Goal: Task Accomplishment & Management: Manage account settings

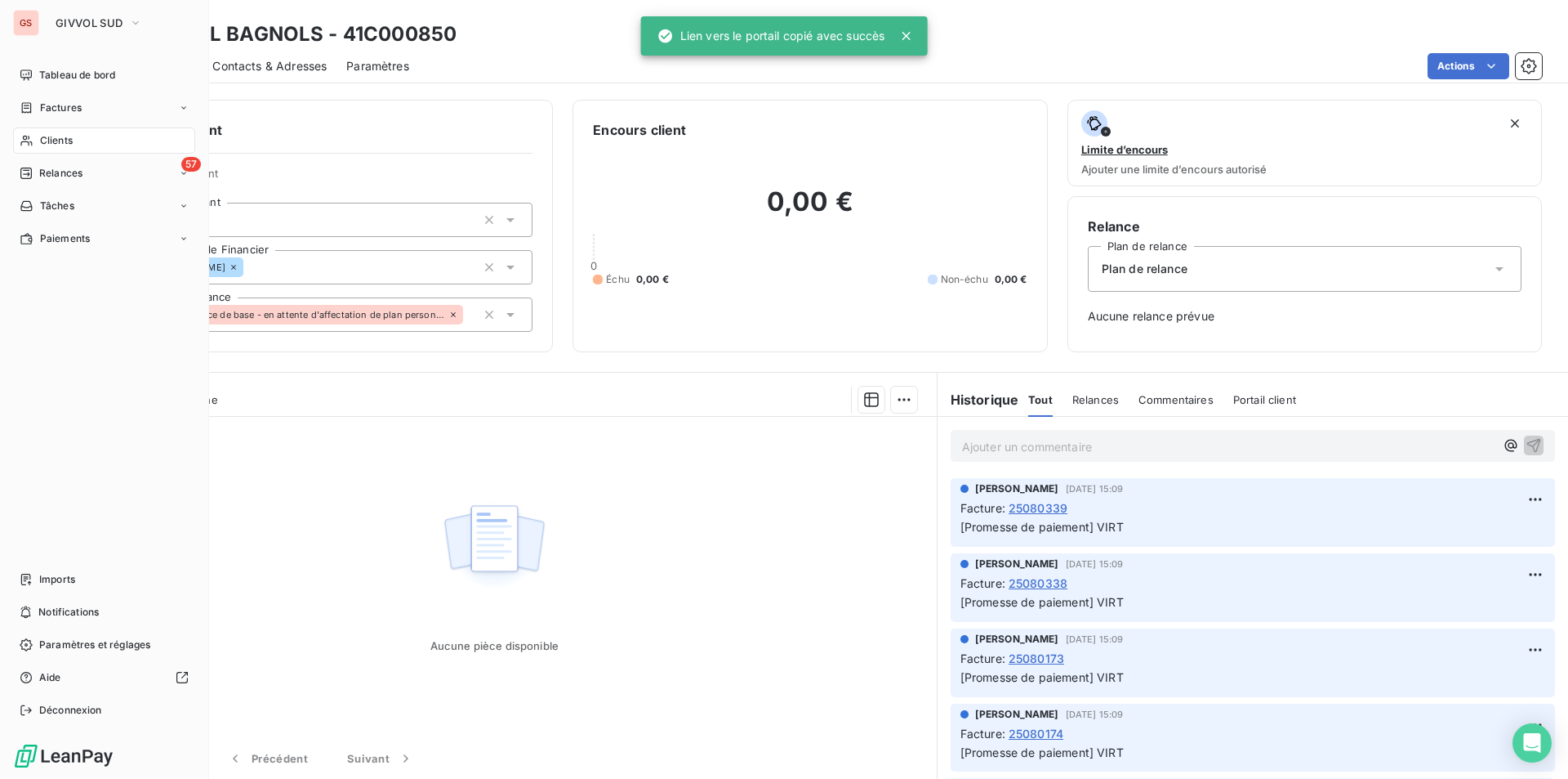
click at [49, 133] on span "Clients" at bounding box center [55, 140] width 32 height 15
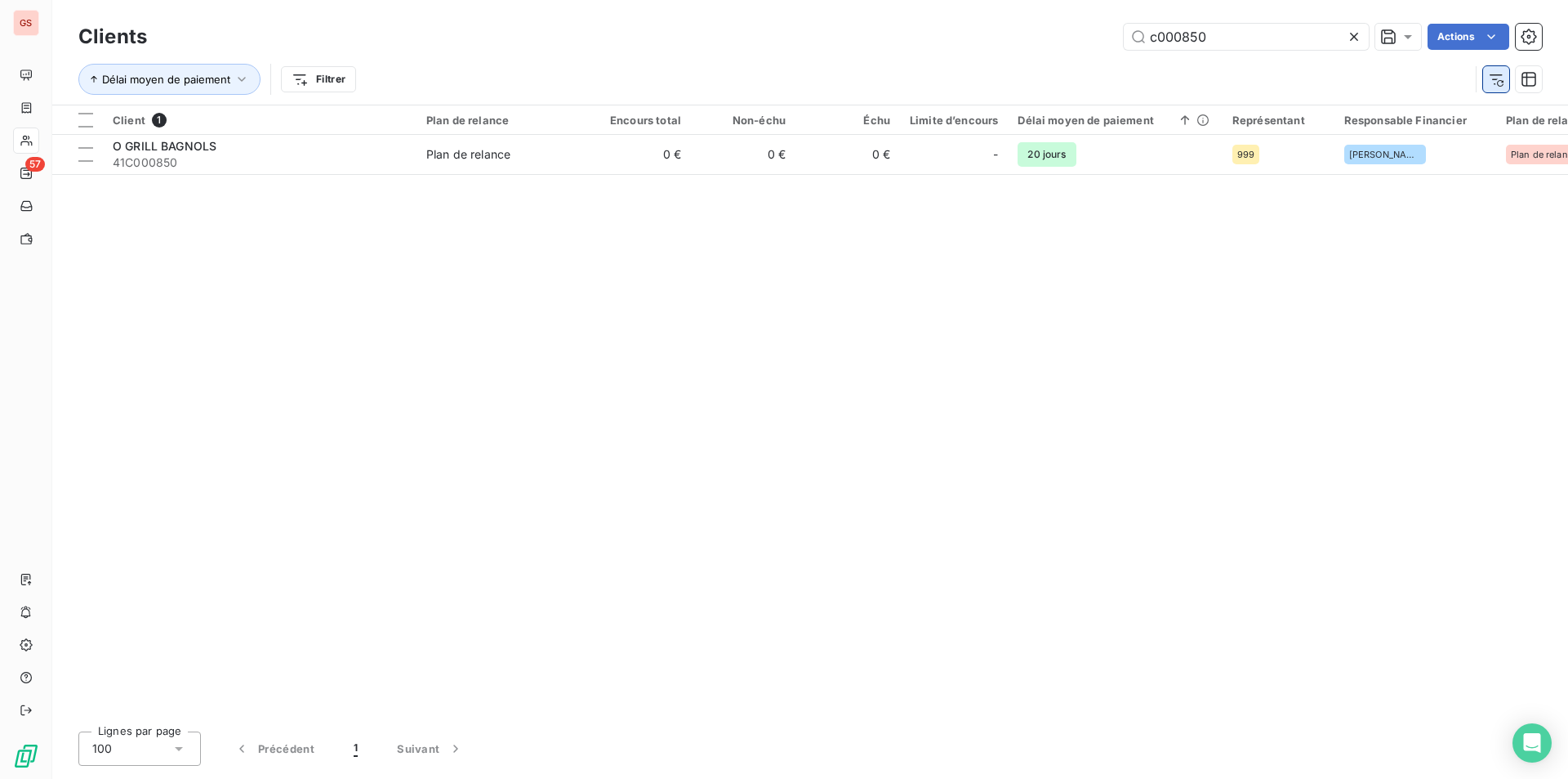
drag, startPoint x: 1188, startPoint y: 39, endPoint x: 1502, endPoint y: 69, distance: 315.4
click at [1498, 69] on div "Clients c000850 Actions Délai moyen de paiement Filtrer" at bounding box center [810, 62] width 1464 height 85
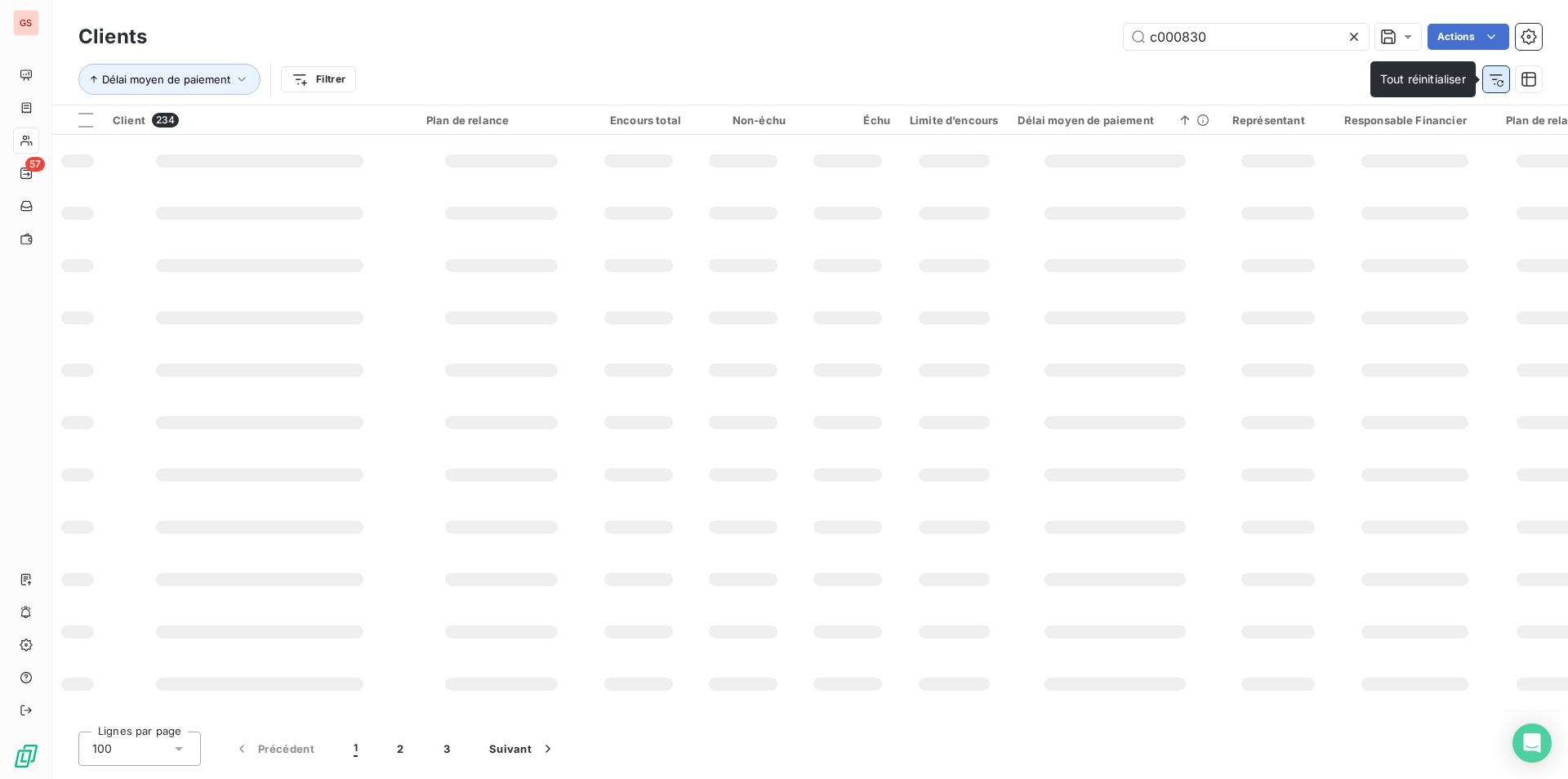
type input "c000830"
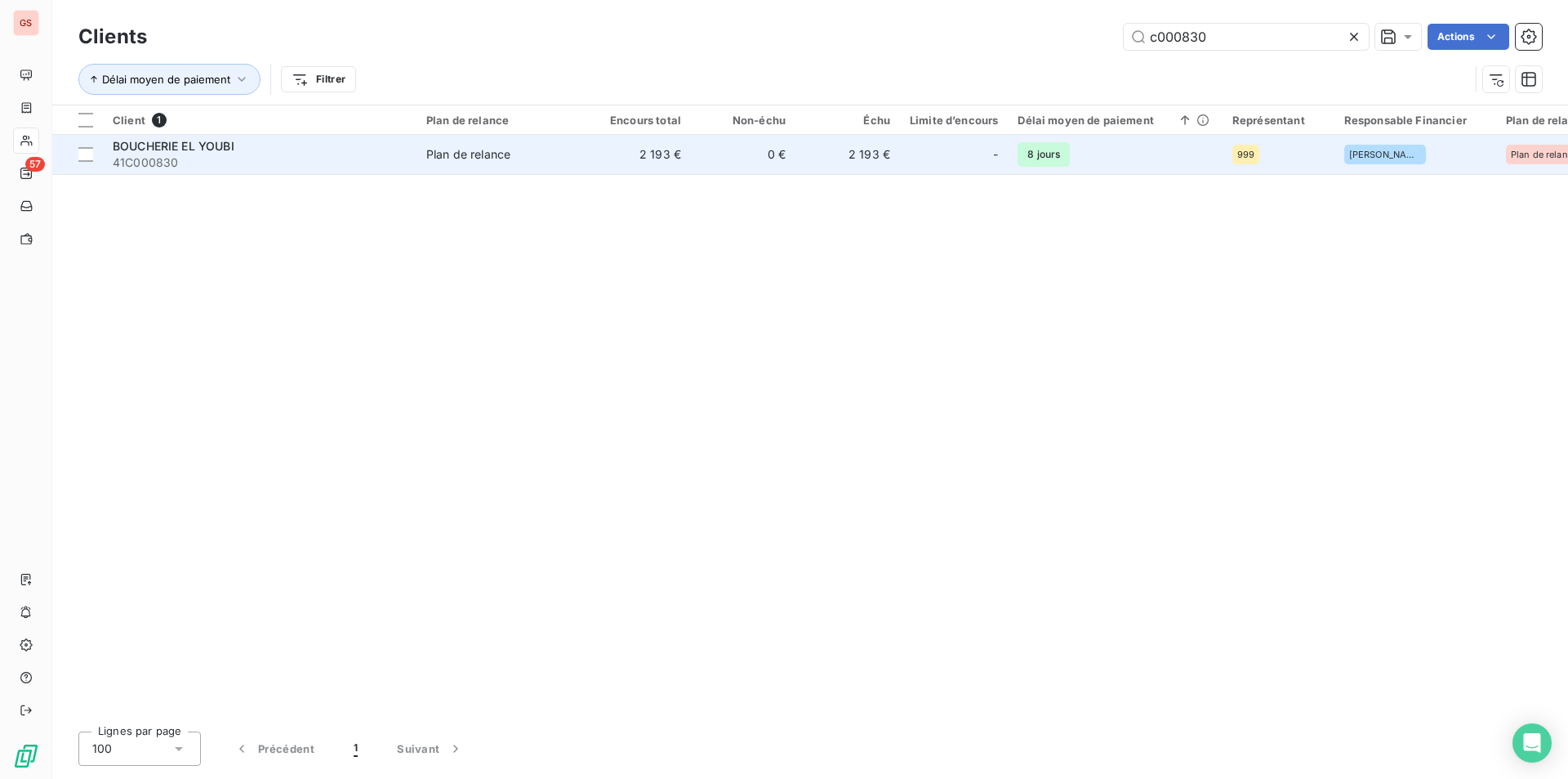
click at [451, 147] on div "Plan de relance" at bounding box center [468, 155] width 84 height 17
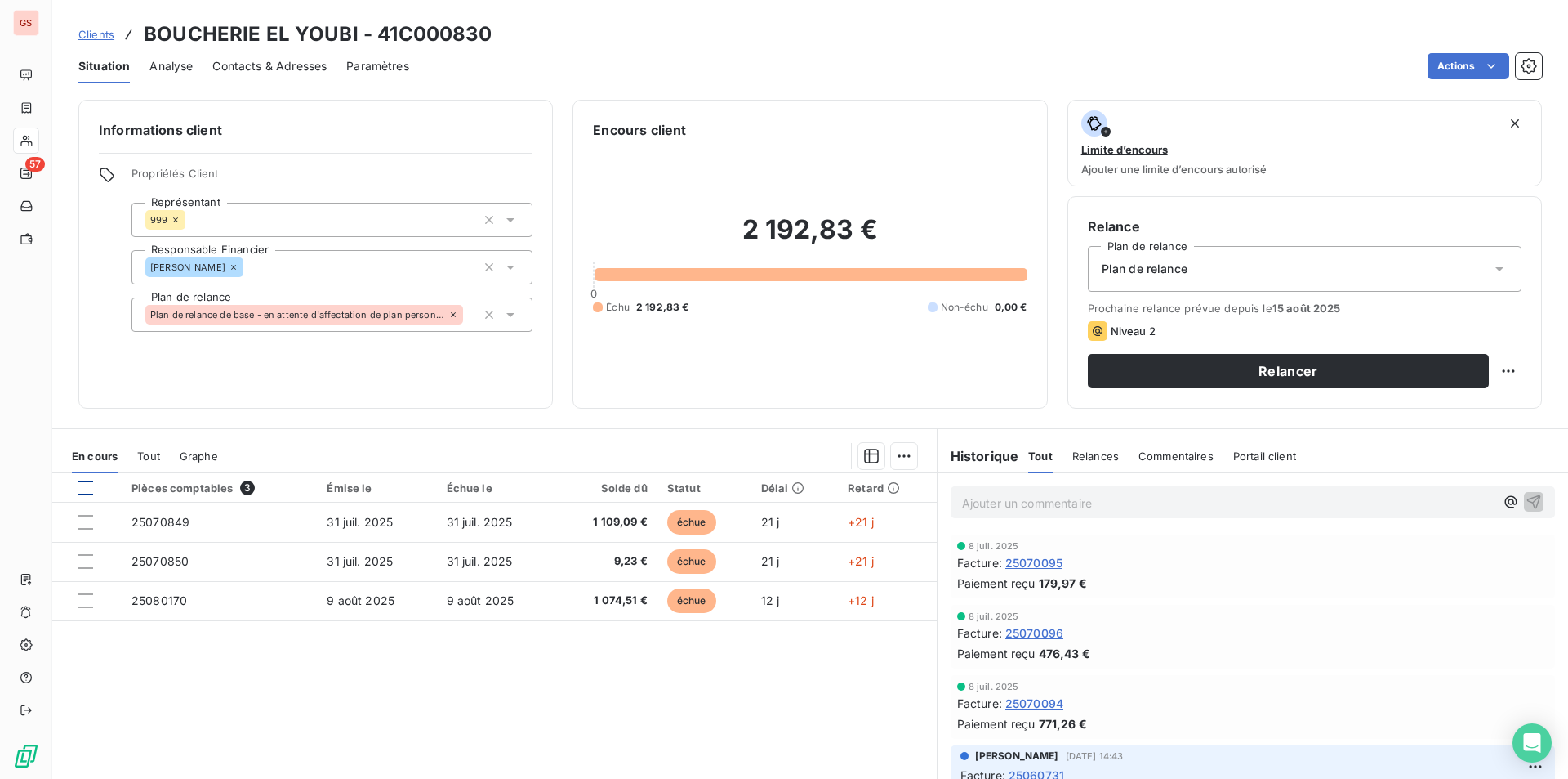
click at [84, 485] on div at bounding box center [86, 488] width 15 height 15
click at [888, 451] on html "GS 57 Clients BOUCHERIE EL YOUBI - 41C000830 Situation Analyse Contacts & Adres…" at bounding box center [784, 389] width 1568 height 779
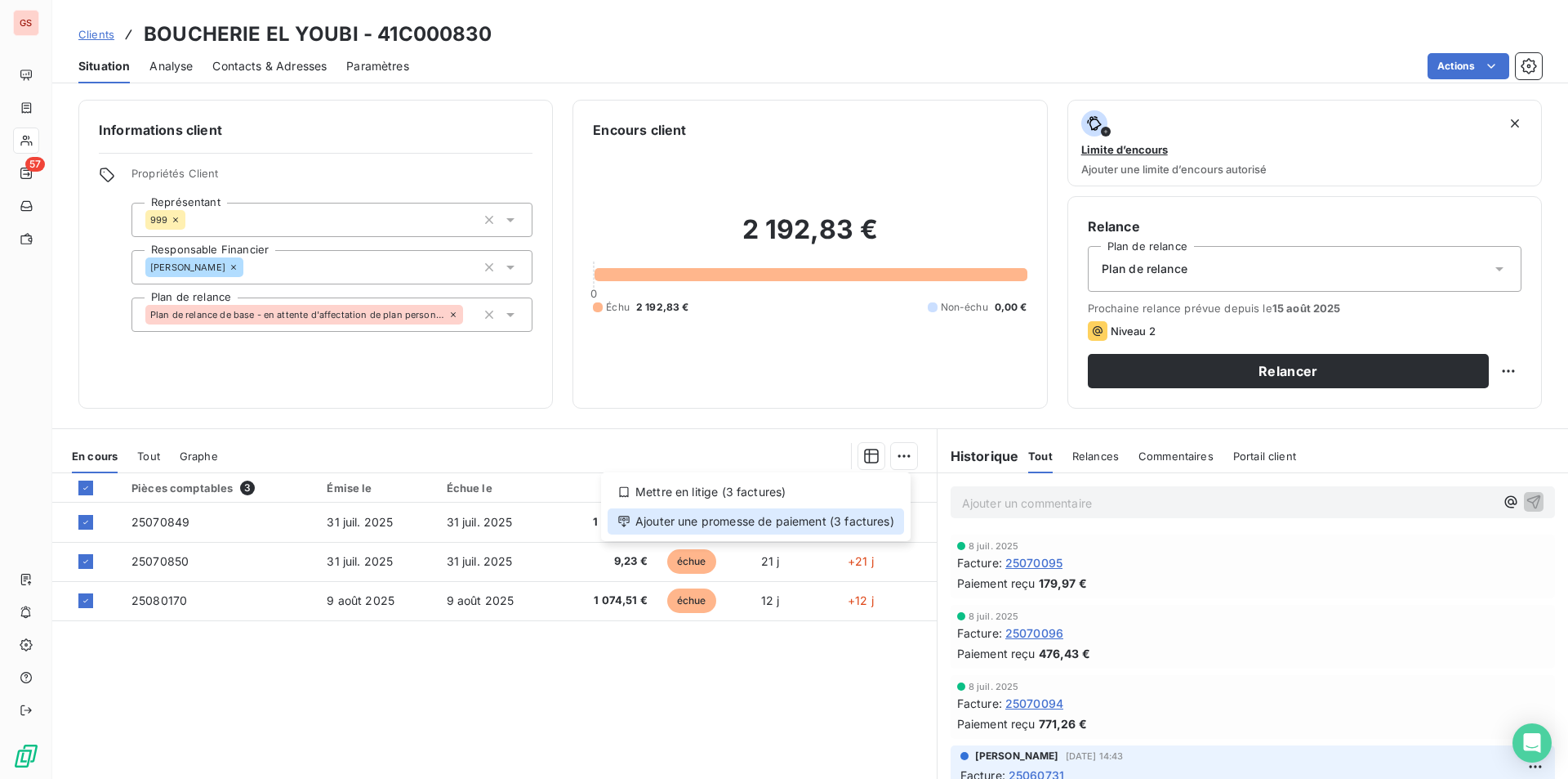
click at [710, 530] on div "Ajouter une promesse de paiement (3 factures)" at bounding box center [756, 521] width 297 height 26
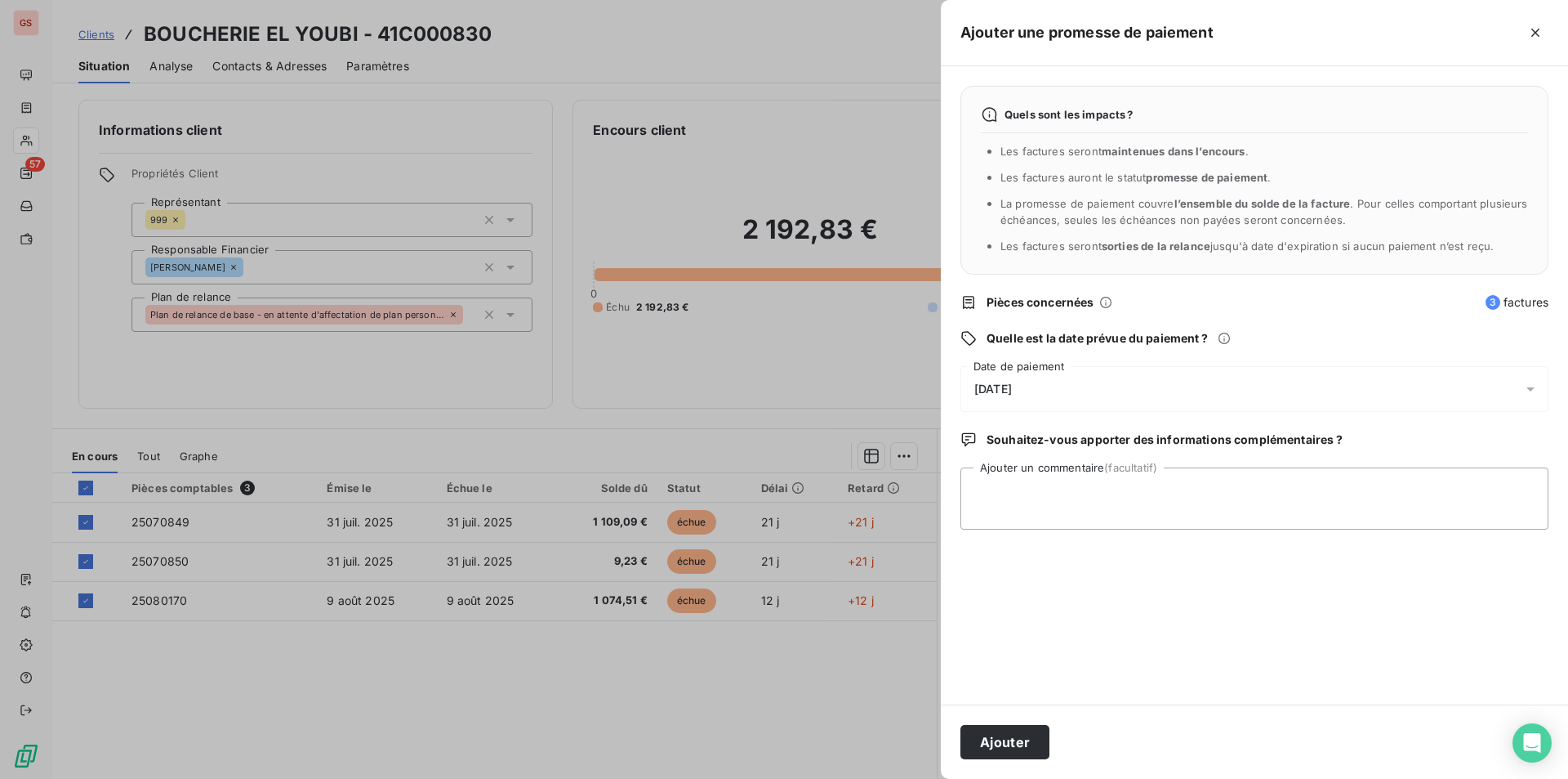
click at [1055, 370] on div "[DATE]" at bounding box center [1255, 389] width 588 height 46
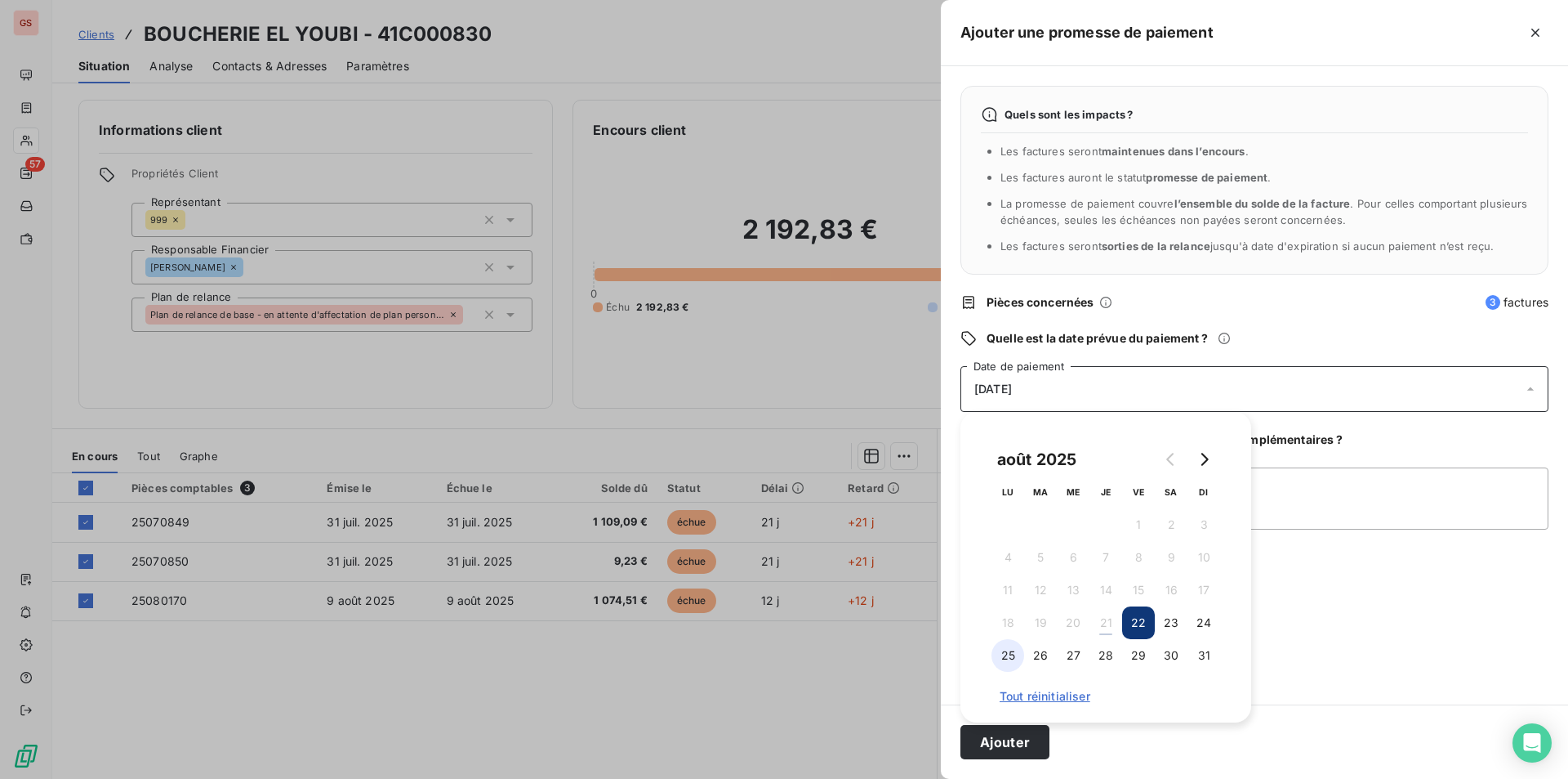
click at [1002, 651] on button "25" at bounding box center [1008, 655] width 32 height 32
click at [1293, 526] on textarea "Ajouter un commentaire (facultatif)" at bounding box center [1255, 498] width 588 height 62
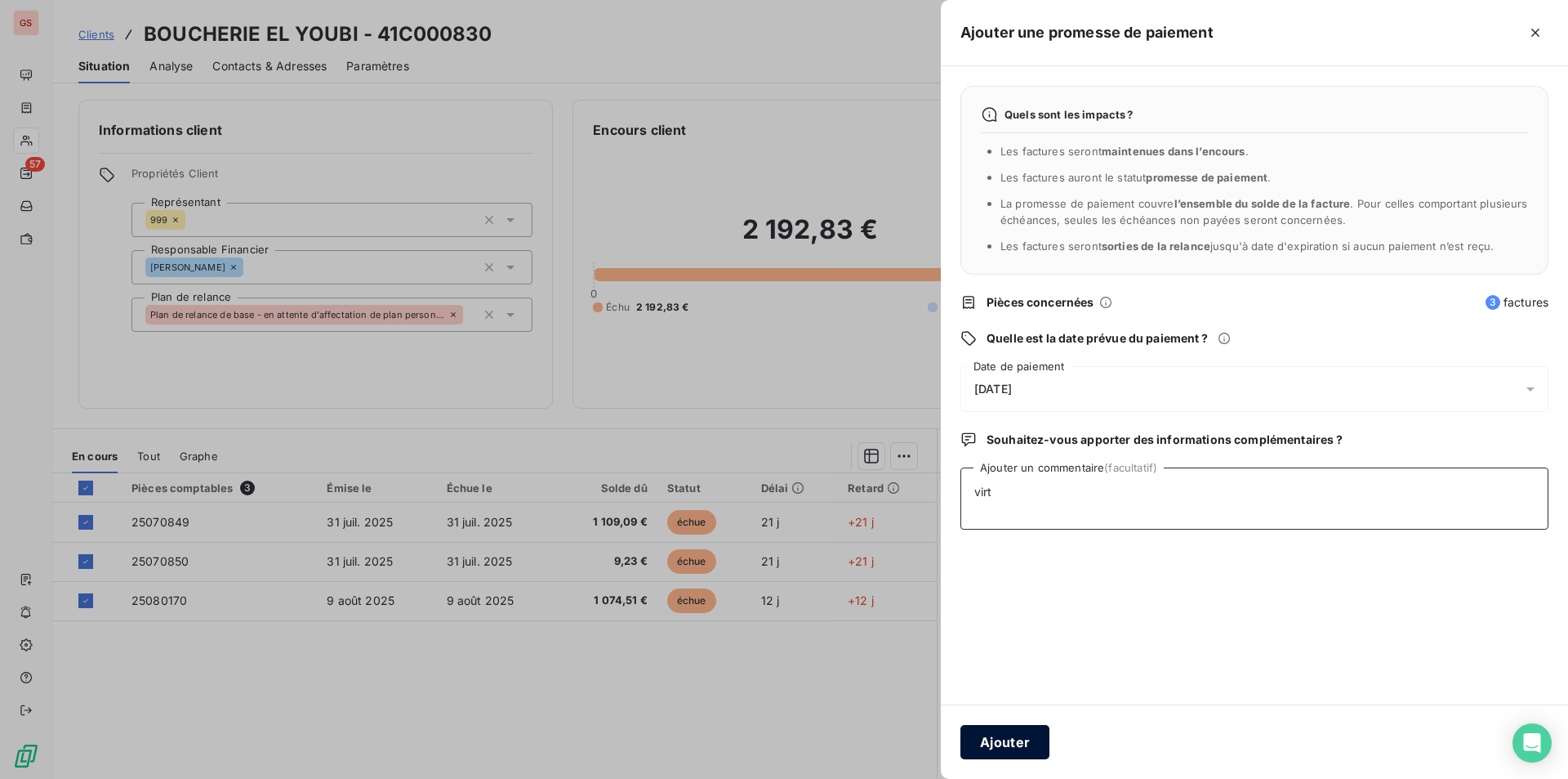
type textarea "virt"
click at [986, 736] on button "Ajouter" at bounding box center [1005, 741] width 89 height 34
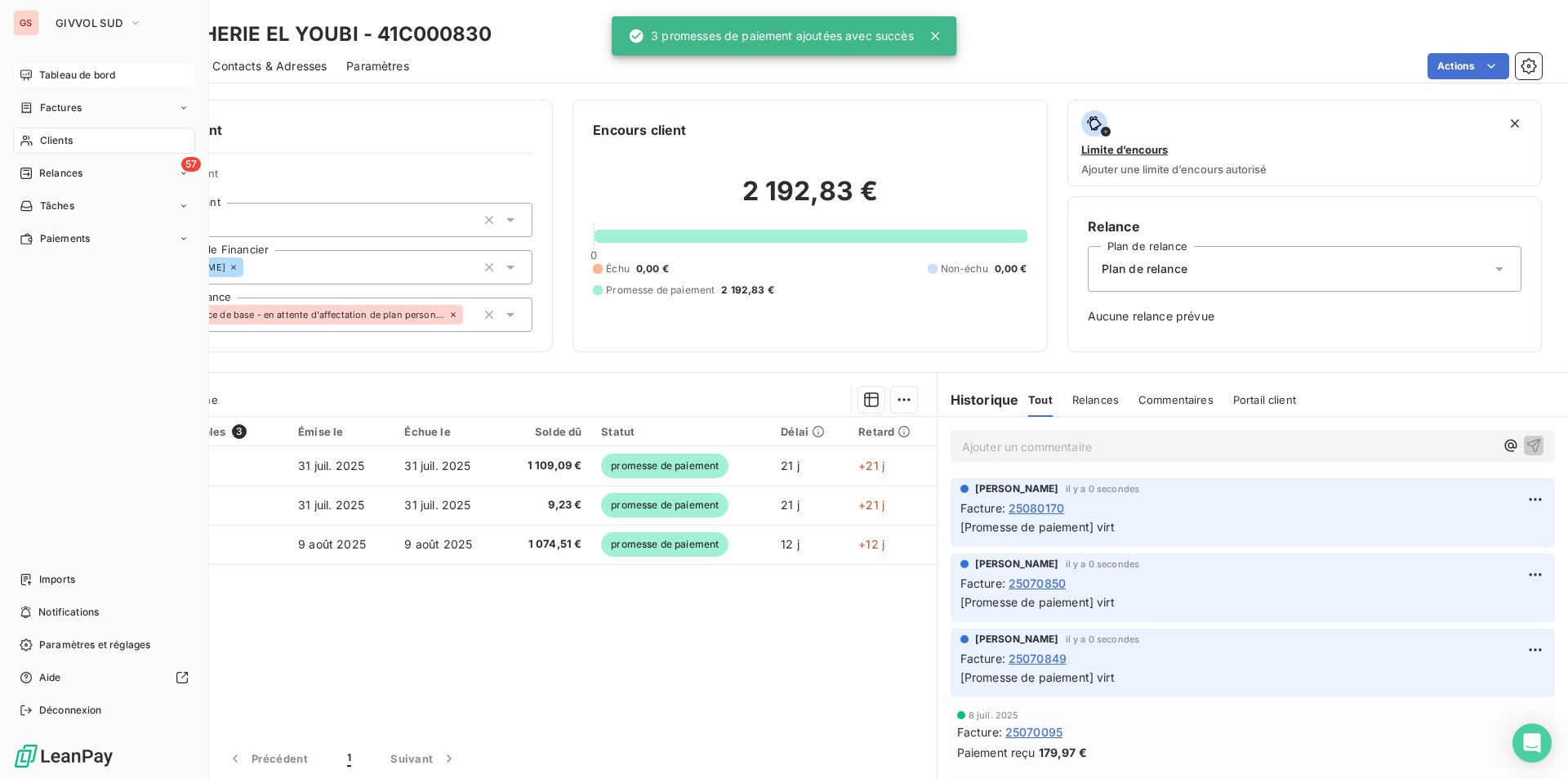
click at [87, 76] on span "Tableau de bord" at bounding box center [77, 76] width 76 height 15
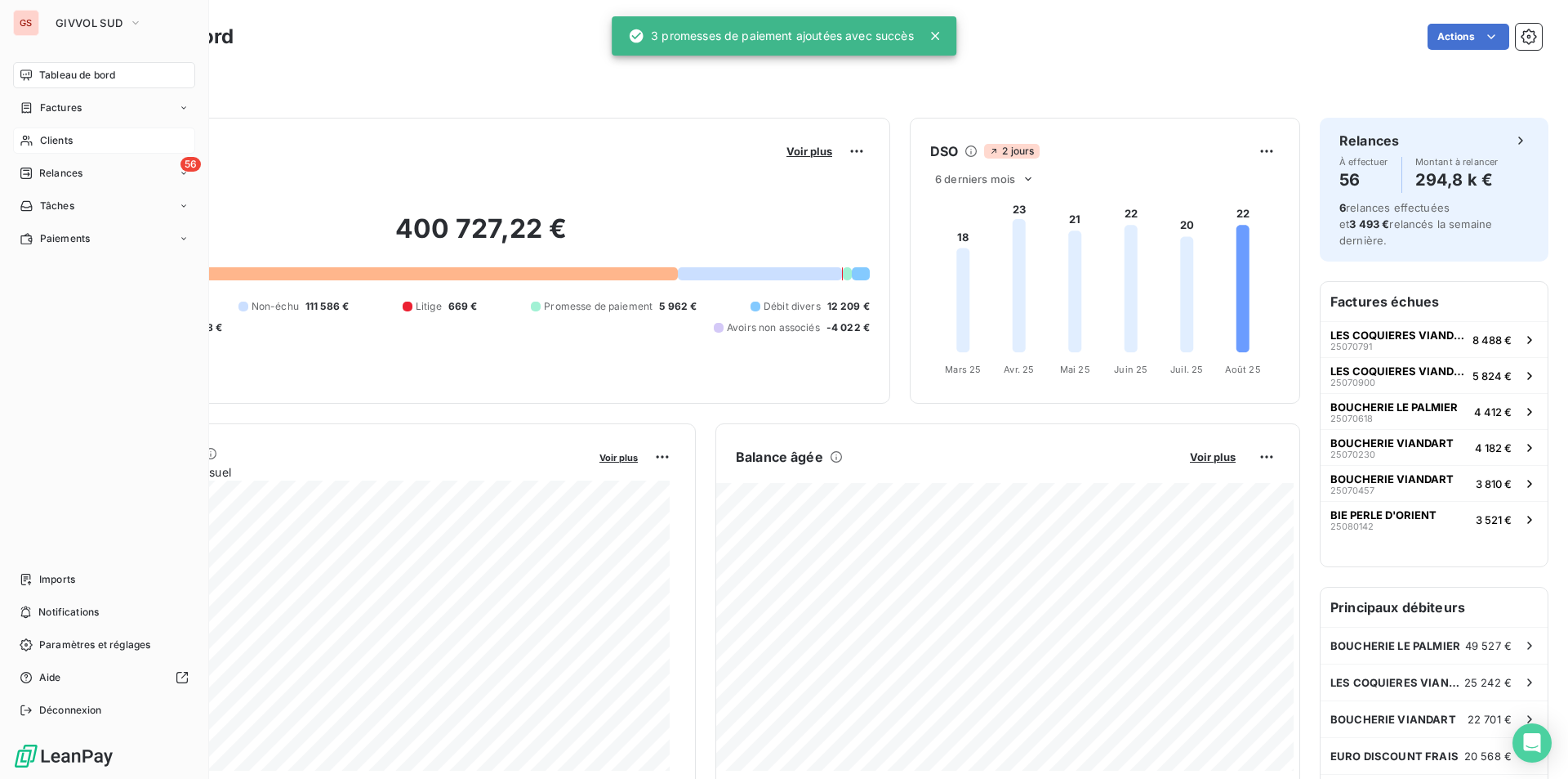
click at [45, 136] on span "Clients" at bounding box center [55, 140] width 32 height 15
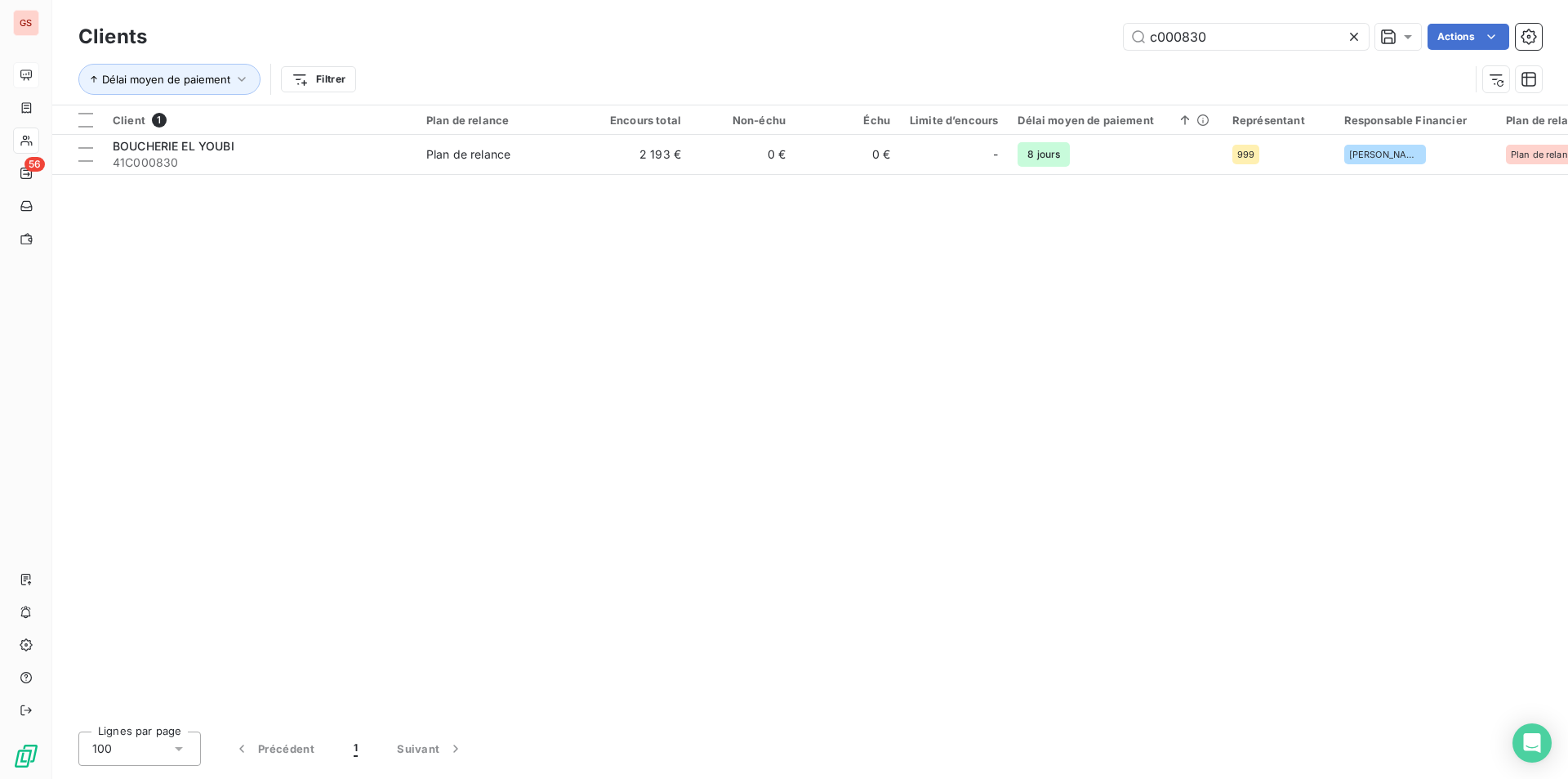
drag, startPoint x: 1202, startPoint y: 36, endPoint x: 1357, endPoint y: 58, distance: 156.6
click at [1352, 56] on div "Clients c000830 Actions Délai moyen de paiement Filtrer" at bounding box center [810, 62] width 1464 height 85
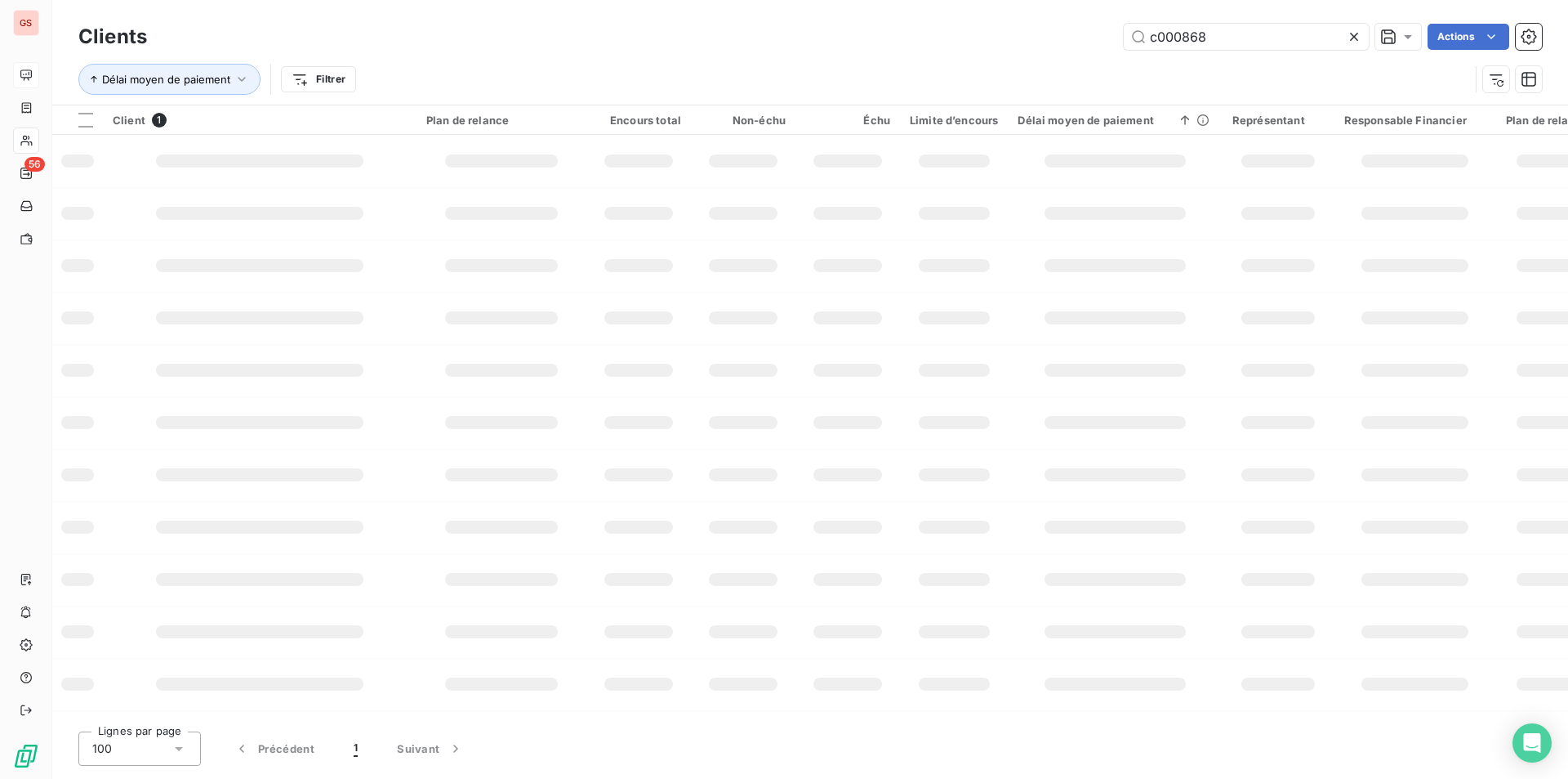
type input "c000868"
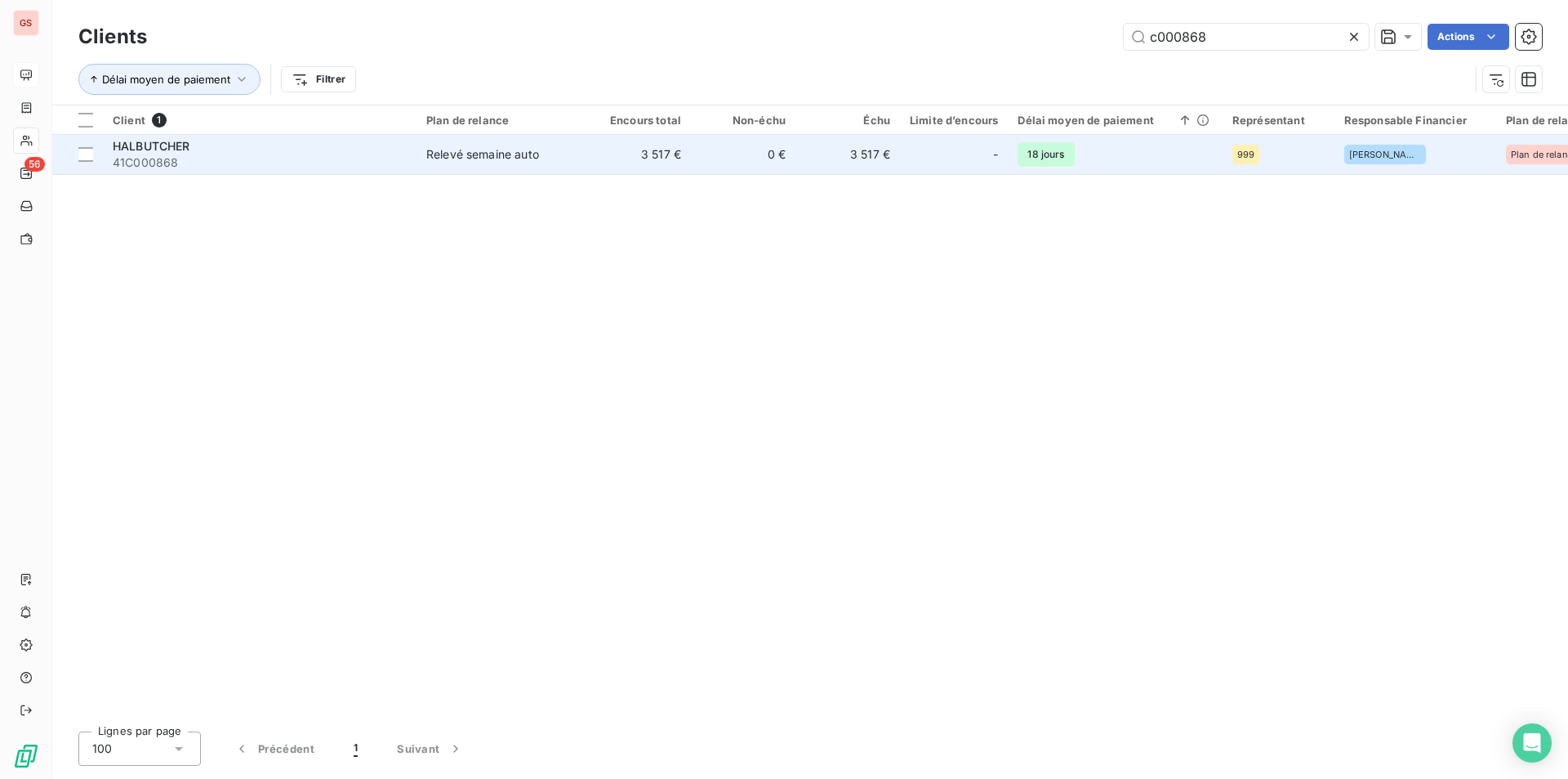
click at [348, 169] on span "41C000868" at bounding box center [259, 162] width 294 height 17
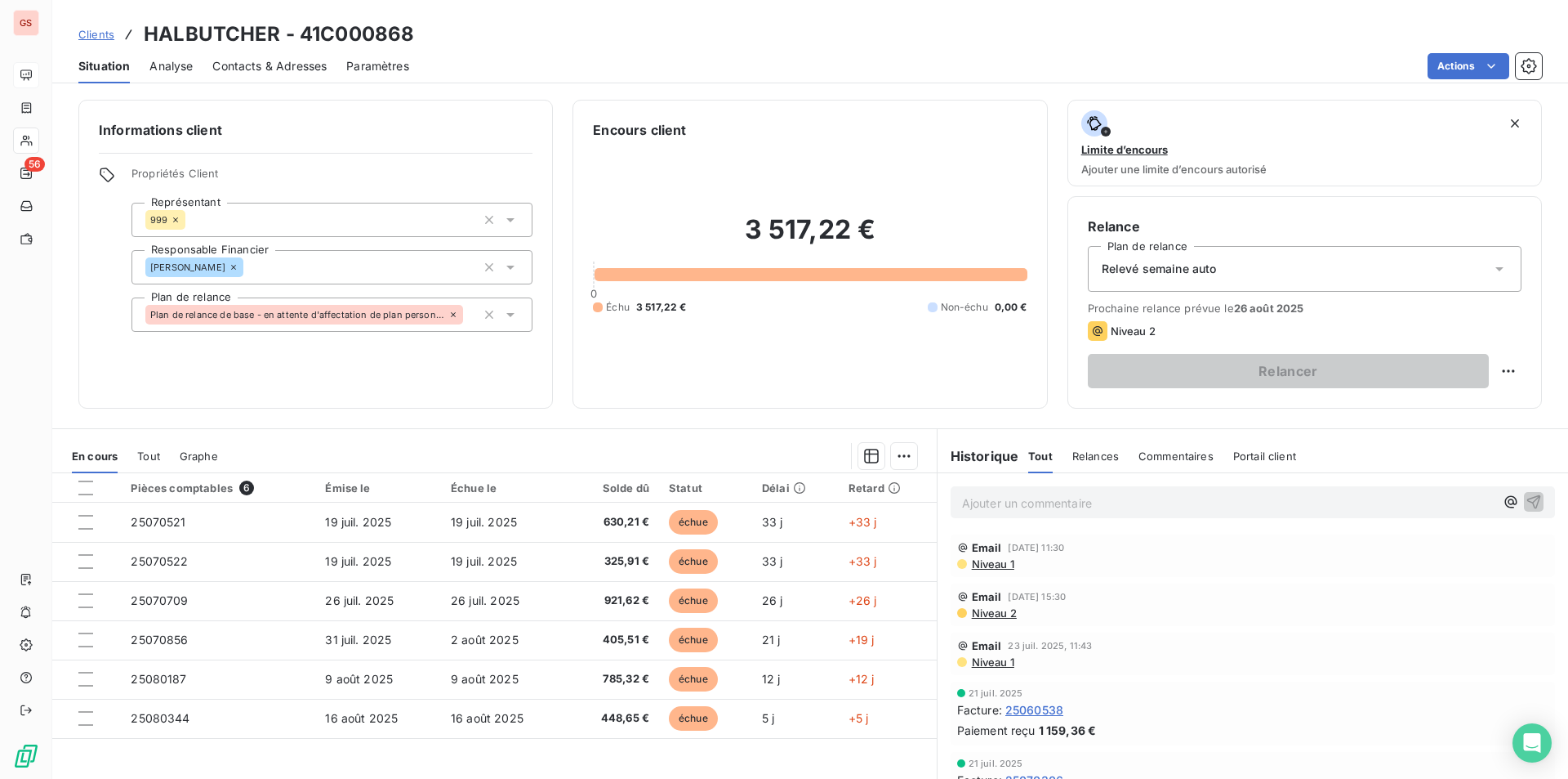
click at [982, 563] on span "Niveau 1" at bounding box center [993, 563] width 44 height 13
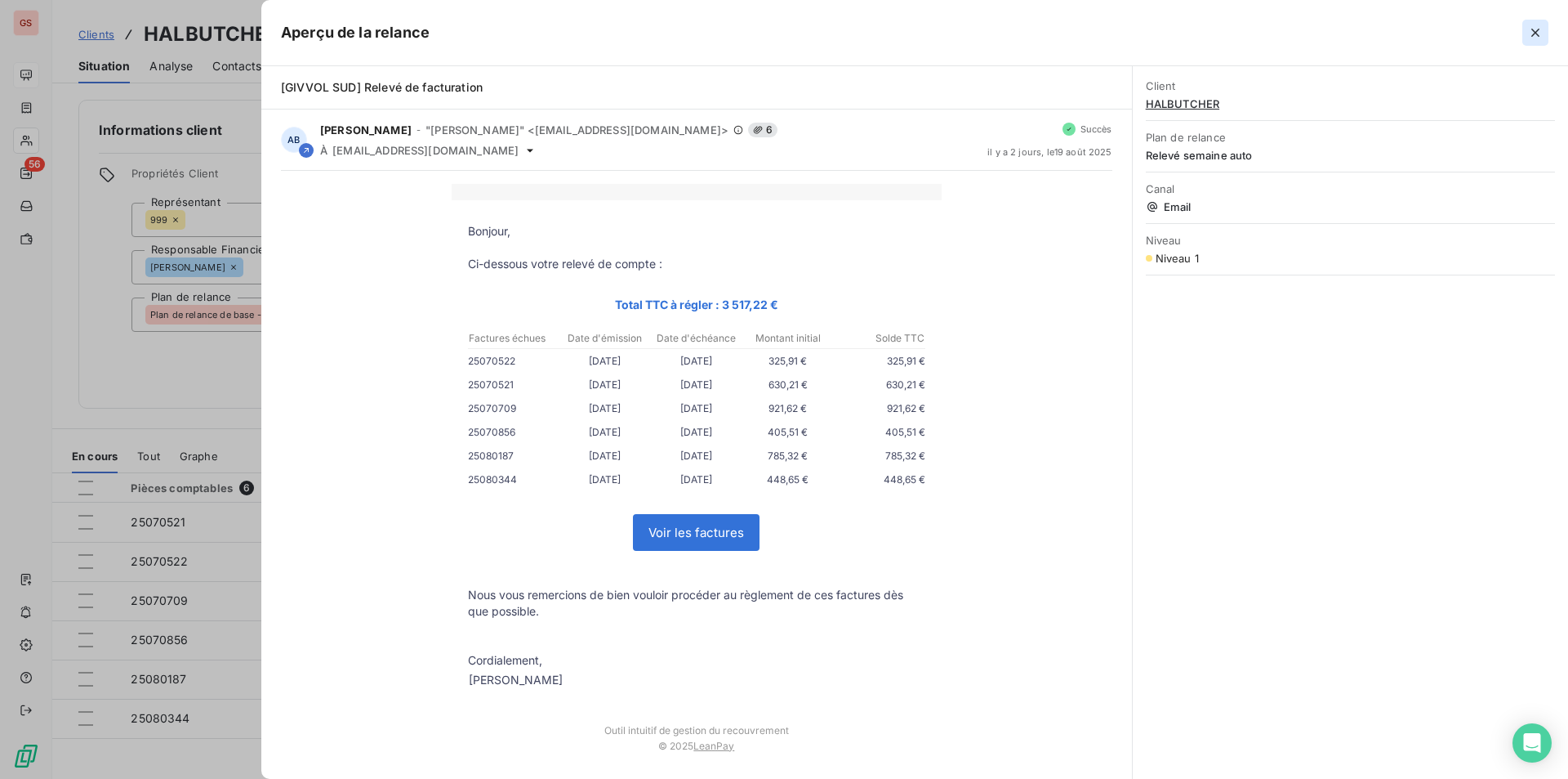
click at [1537, 38] on icon "button" at bounding box center [1536, 33] width 17 height 17
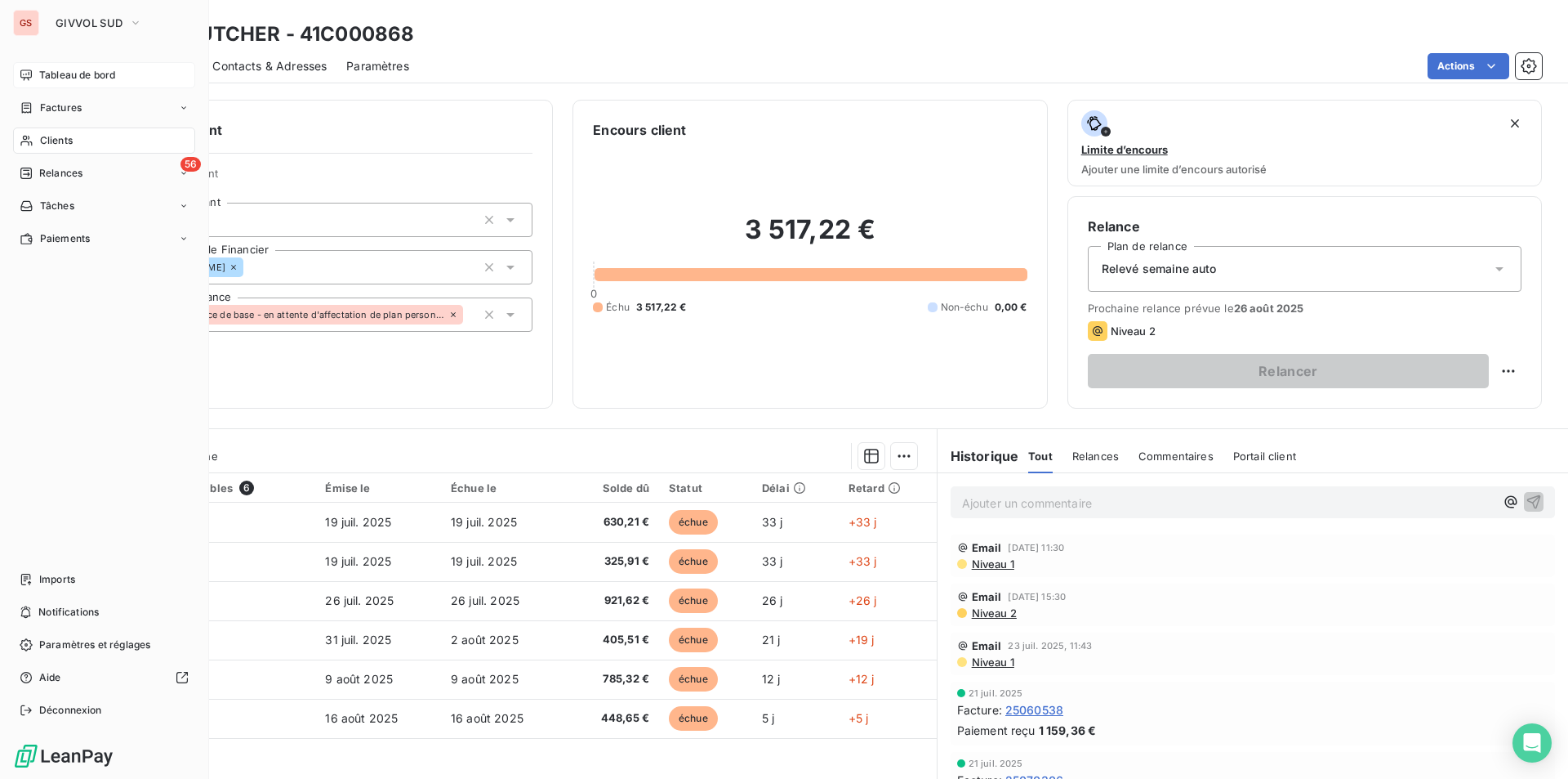
click at [46, 136] on span "Clients" at bounding box center [55, 140] width 32 height 15
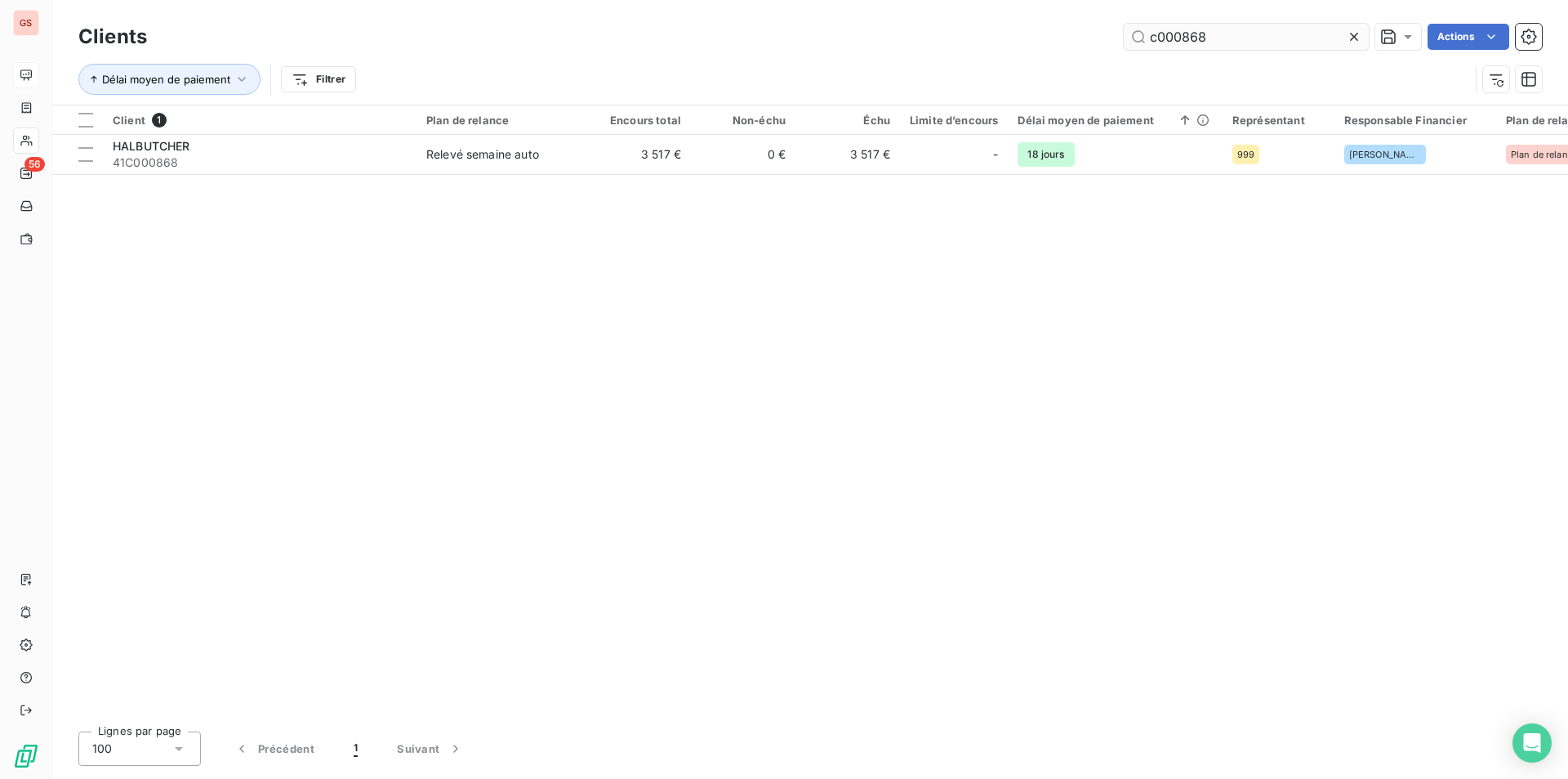
click at [1186, 30] on input "c000868" at bounding box center [1246, 37] width 245 height 26
drag, startPoint x: 1186, startPoint y: 31, endPoint x: 1304, endPoint y: 38, distance: 118.2
click at [1304, 38] on input "c000868" at bounding box center [1246, 37] width 245 height 26
drag, startPoint x: 1199, startPoint y: 41, endPoint x: 1188, endPoint y: 40, distance: 11.0
click at [1197, 41] on input "c000868" at bounding box center [1246, 37] width 245 height 26
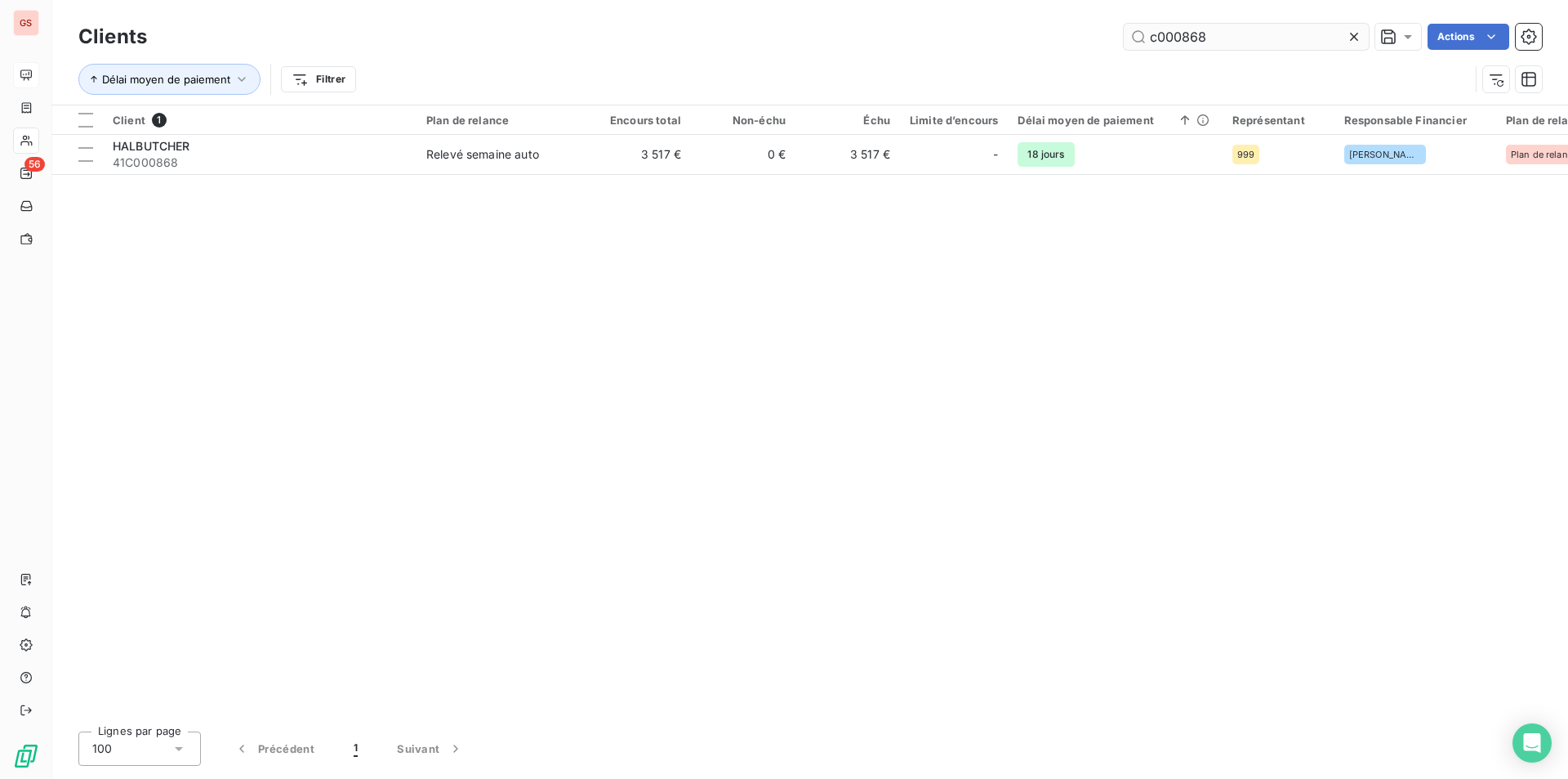
click at [1228, 32] on input "c000868" at bounding box center [1246, 37] width 245 height 26
type input "c000976"
click at [286, 175] on div "Client 1 Plan de relance Encours total Non-échu Échu Limite d’encours Délai moy…" at bounding box center [810, 411] width 1516 height 613
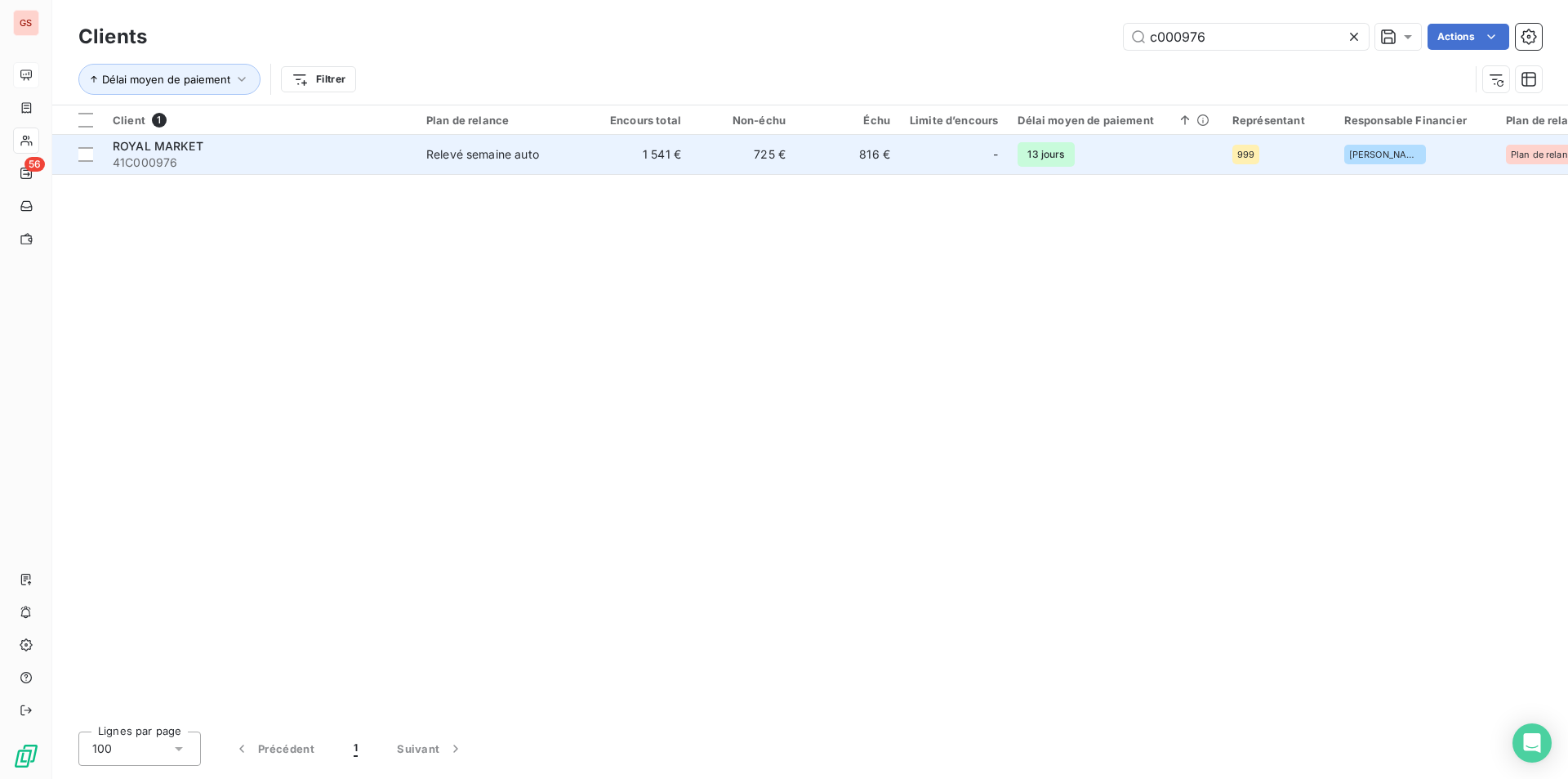
click at [297, 154] on span "41C000976" at bounding box center [259, 162] width 294 height 17
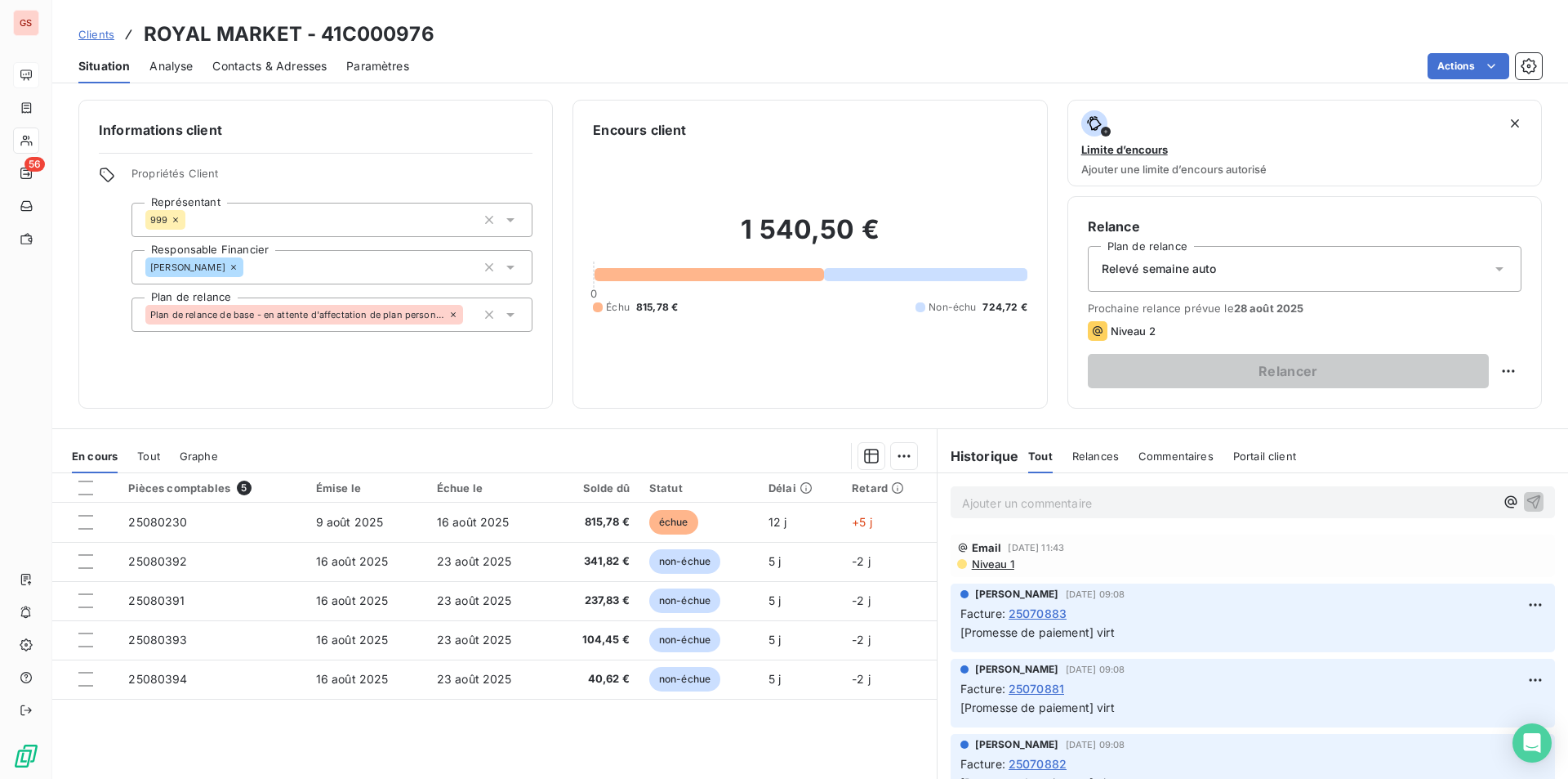
click at [994, 561] on span "Niveau 1" at bounding box center [993, 563] width 44 height 13
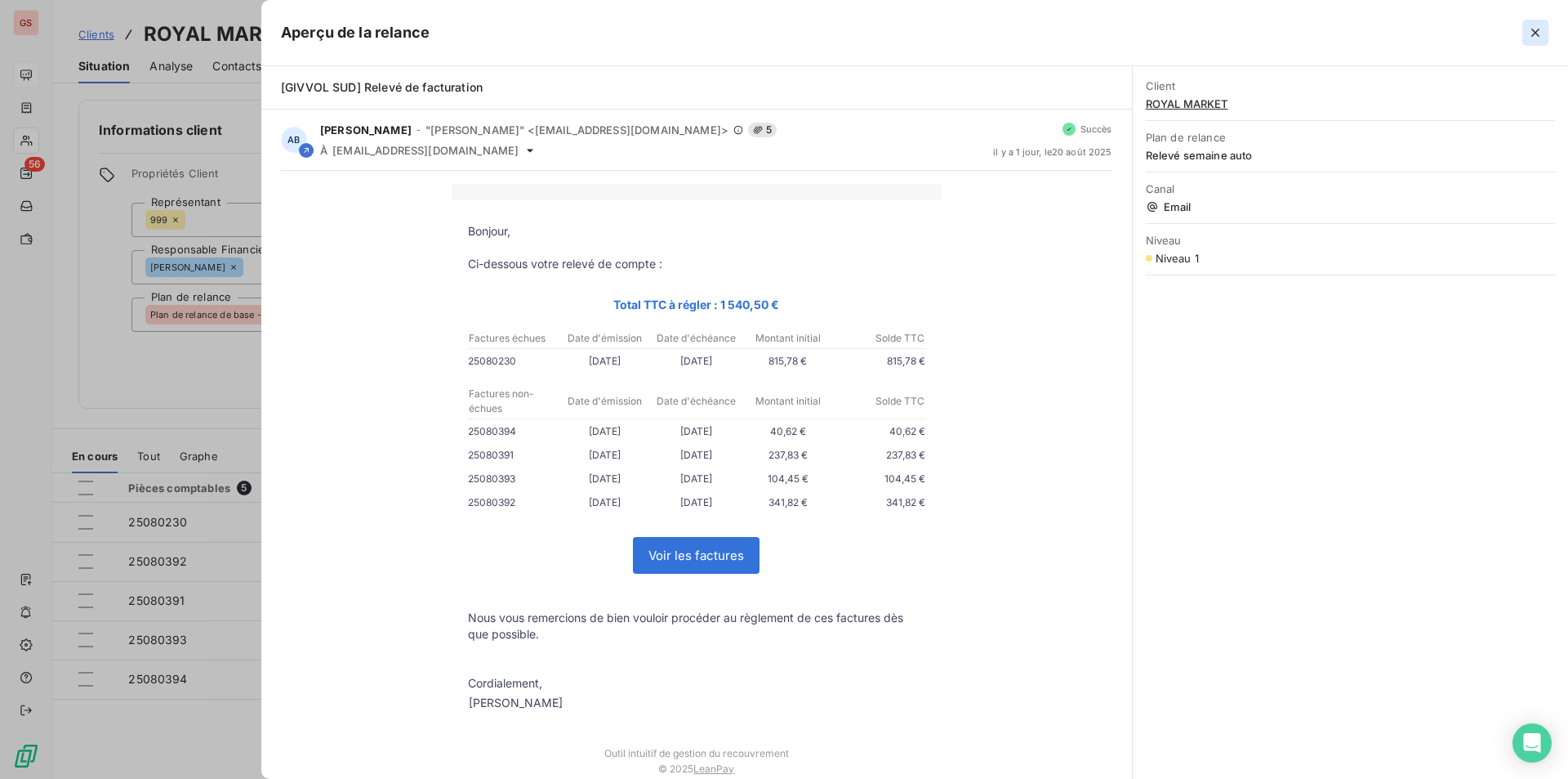
click at [1540, 30] on icon "button" at bounding box center [1536, 33] width 17 height 17
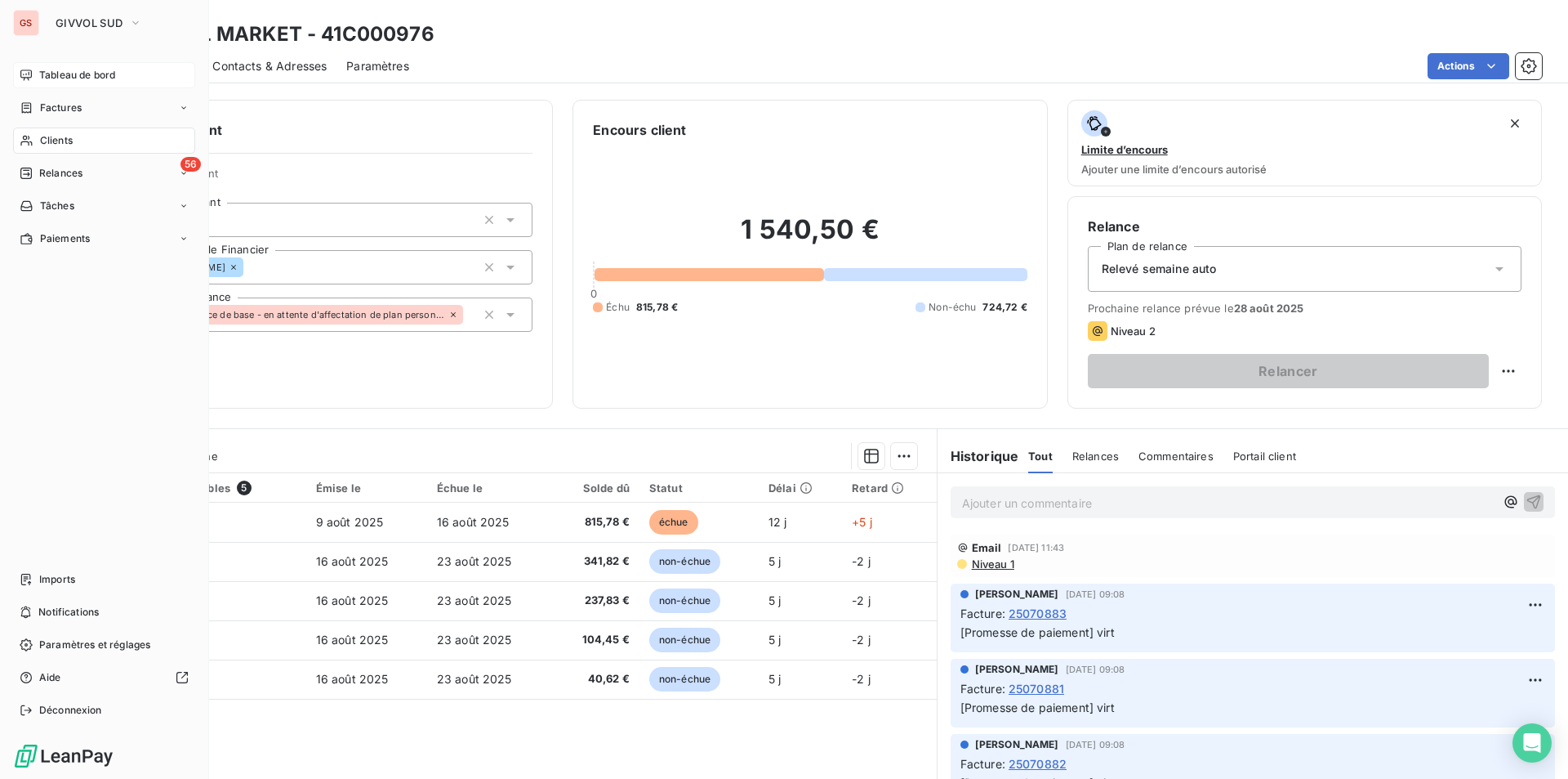
click at [66, 133] on span "Clients" at bounding box center [55, 140] width 32 height 15
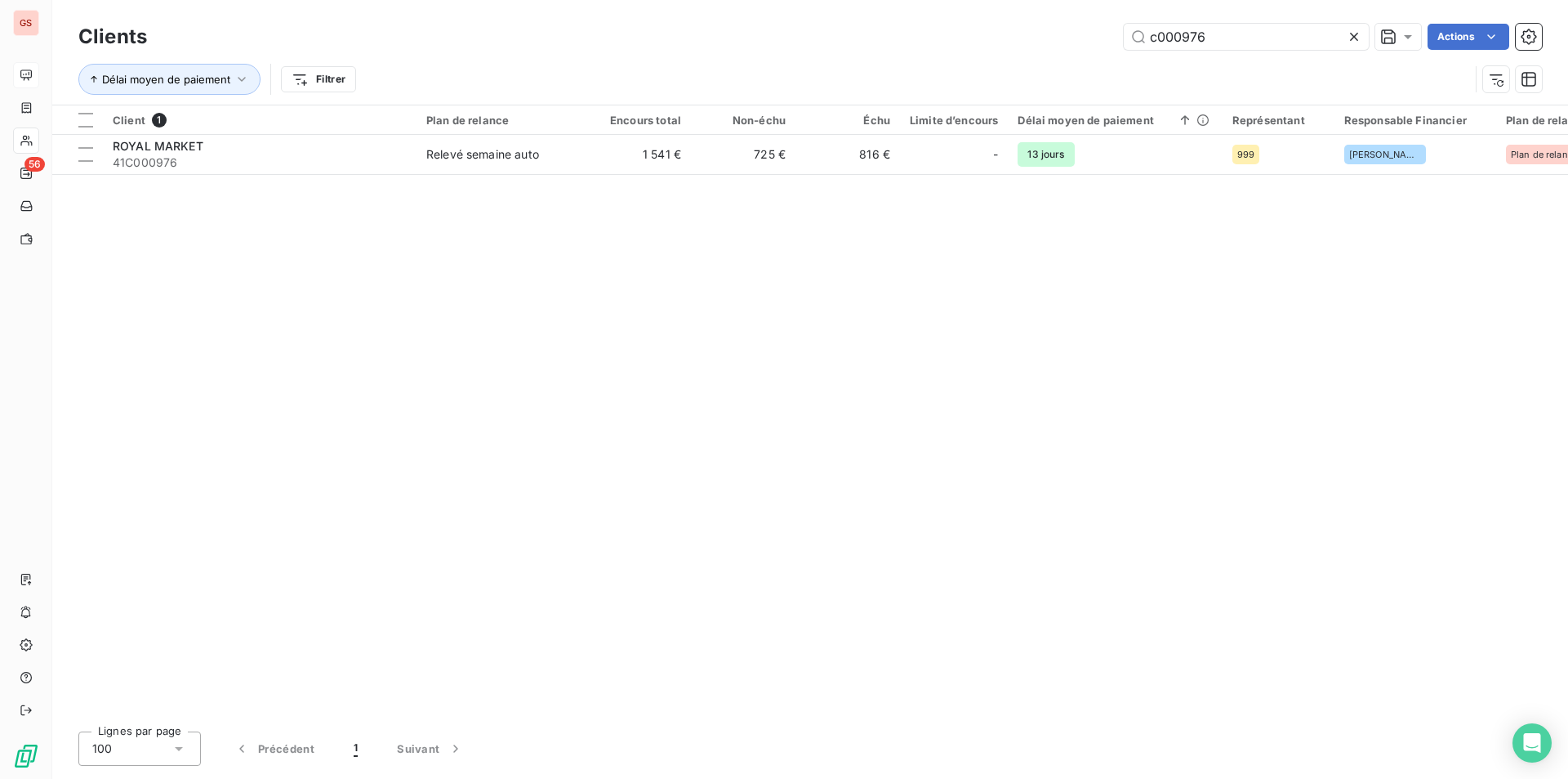
drag, startPoint x: 1187, startPoint y: 41, endPoint x: 1348, endPoint y: 83, distance: 166.4
click at [1348, 83] on div "Clients c000976 Actions Délai moyen de paiement Filtrer" at bounding box center [810, 62] width 1464 height 85
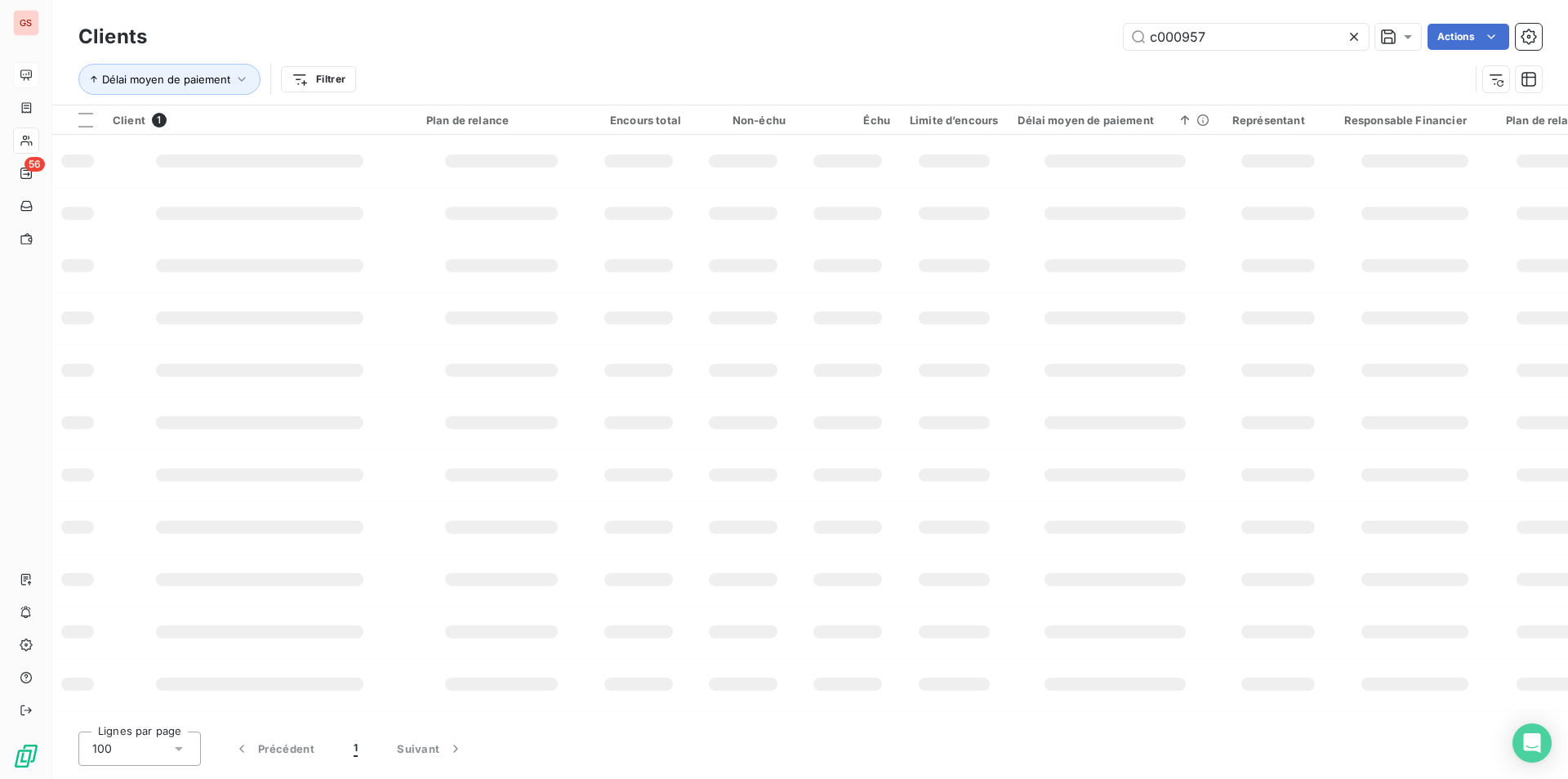
type input "c000957"
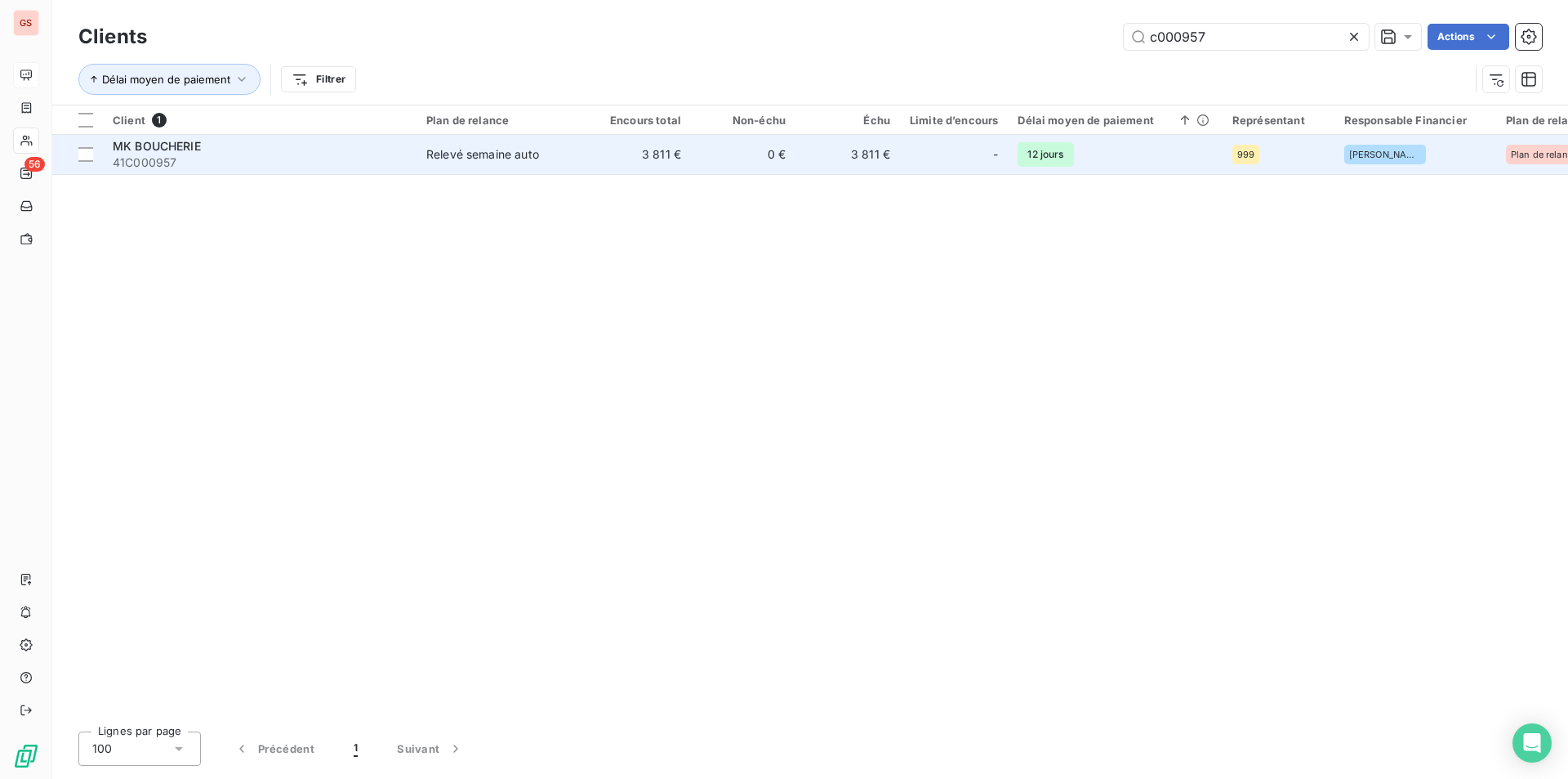
click at [505, 159] on div "Relevé semaine auto" at bounding box center [483, 155] width 112 height 17
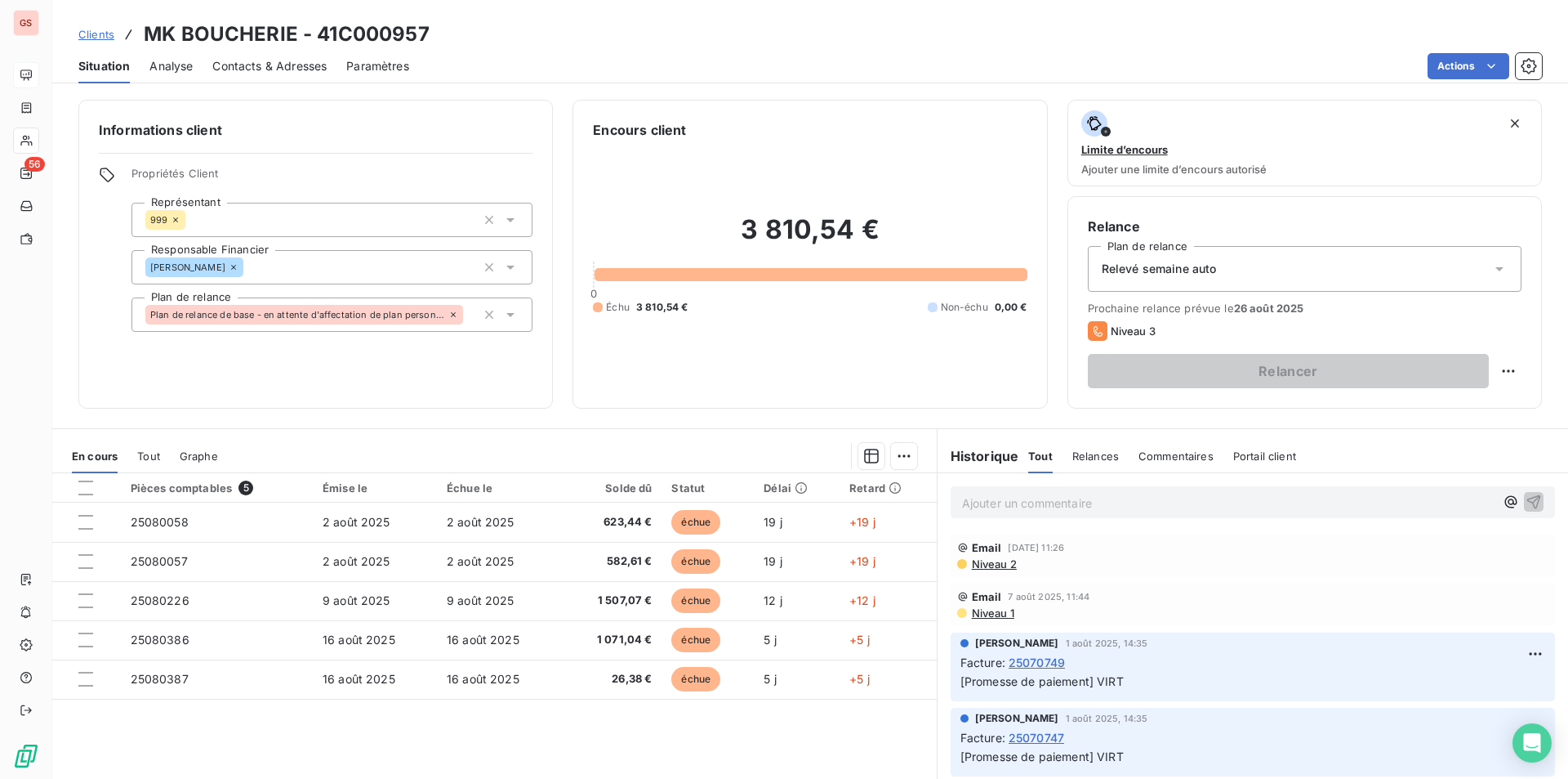
click at [94, 483] on div at bounding box center [94, 488] width 32 height 15
click at [91, 485] on div at bounding box center [86, 488] width 15 height 15
click at [900, 456] on html "GS 56 Clients MK BOUCHERIE - 41C000957 Situation Analyse Contacts & Adresses Pa…" at bounding box center [784, 389] width 1568 height 779
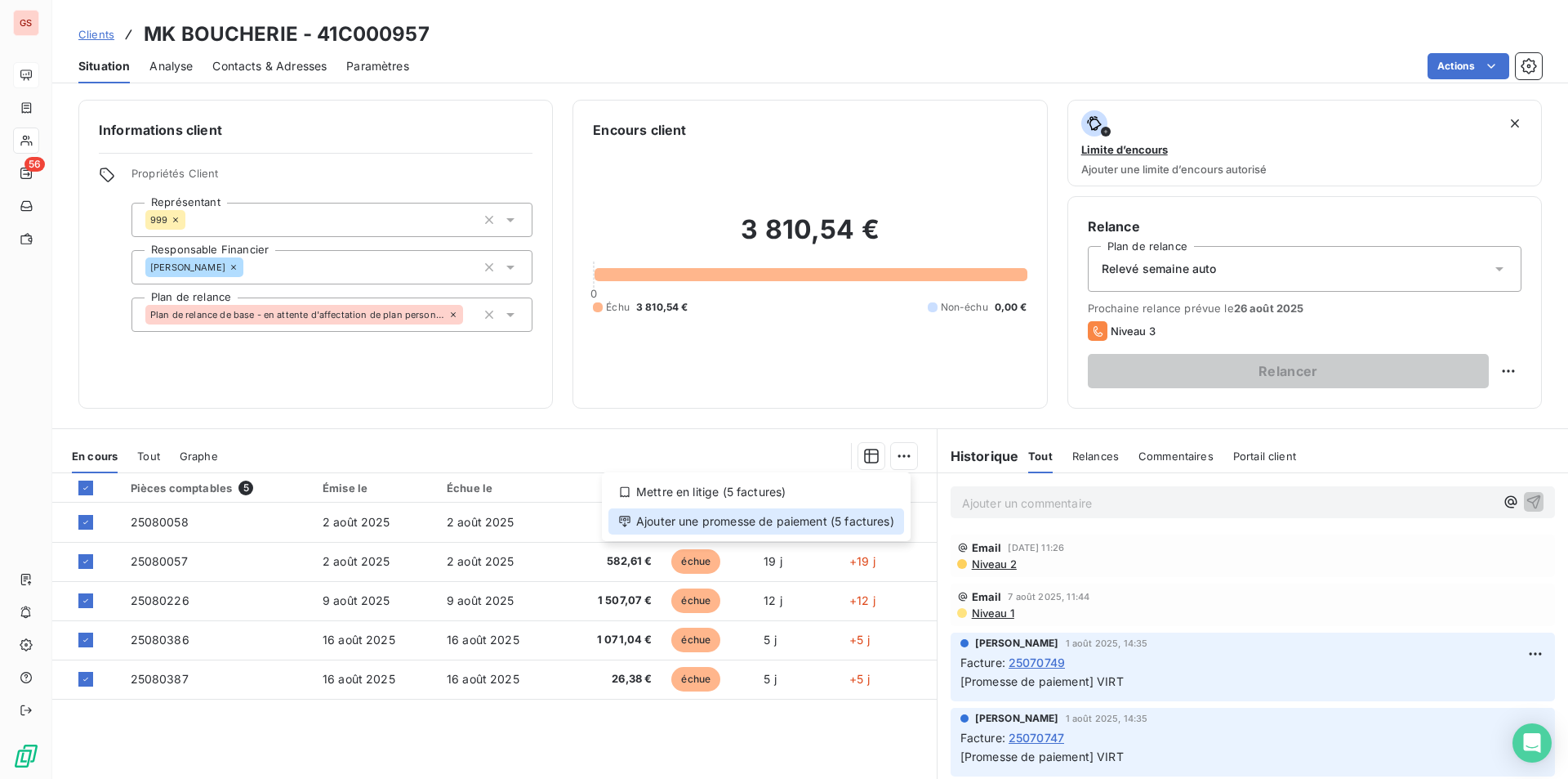
click at [794, 527] on div "Ajouter une promesse de paiement (5 factures)" at bounding box center [756, 521] width 296 height 26
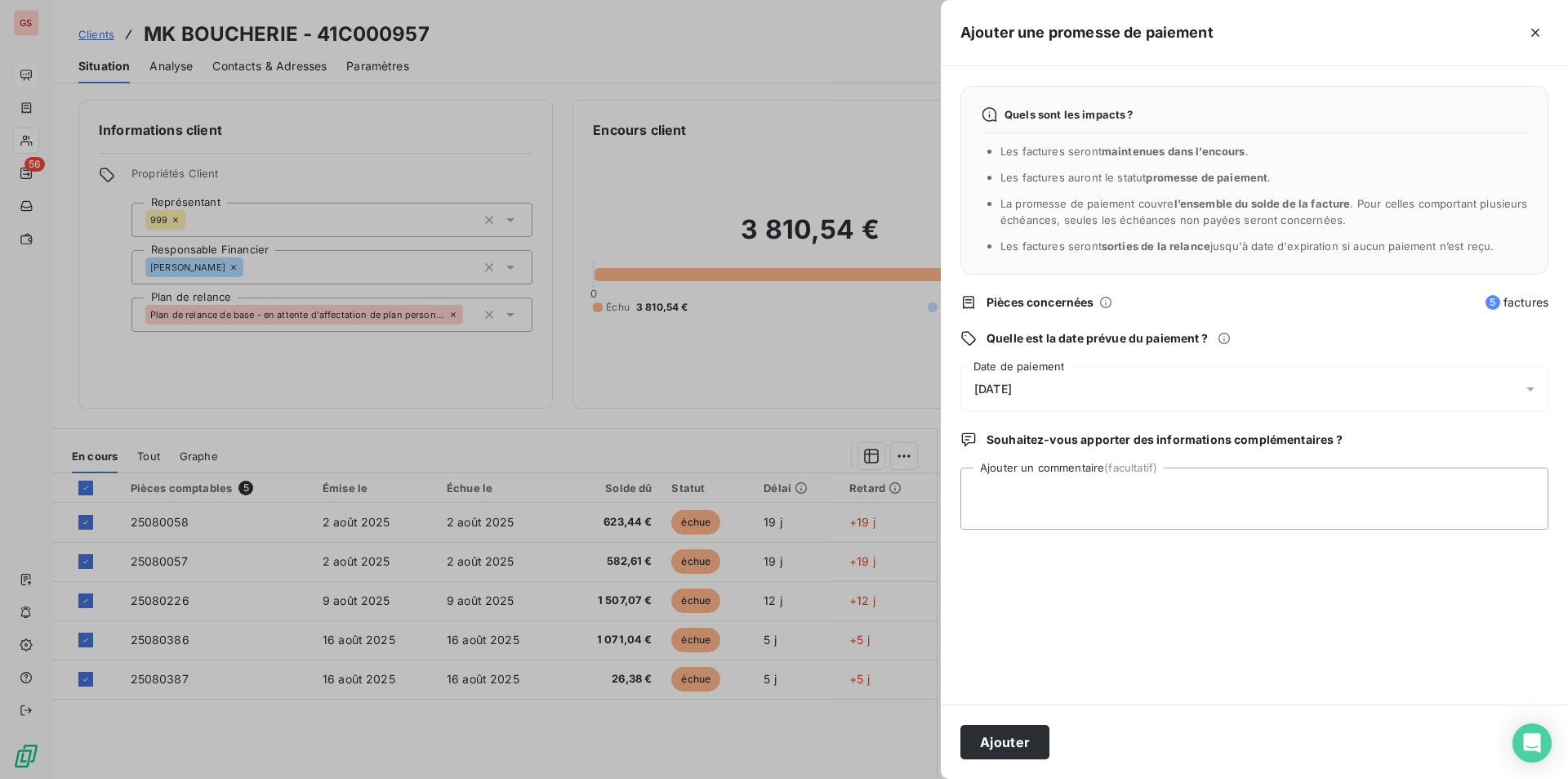
click at [1060, 384] on div "[DATE]" at bounding box center [1255, 389] width 588 height 46
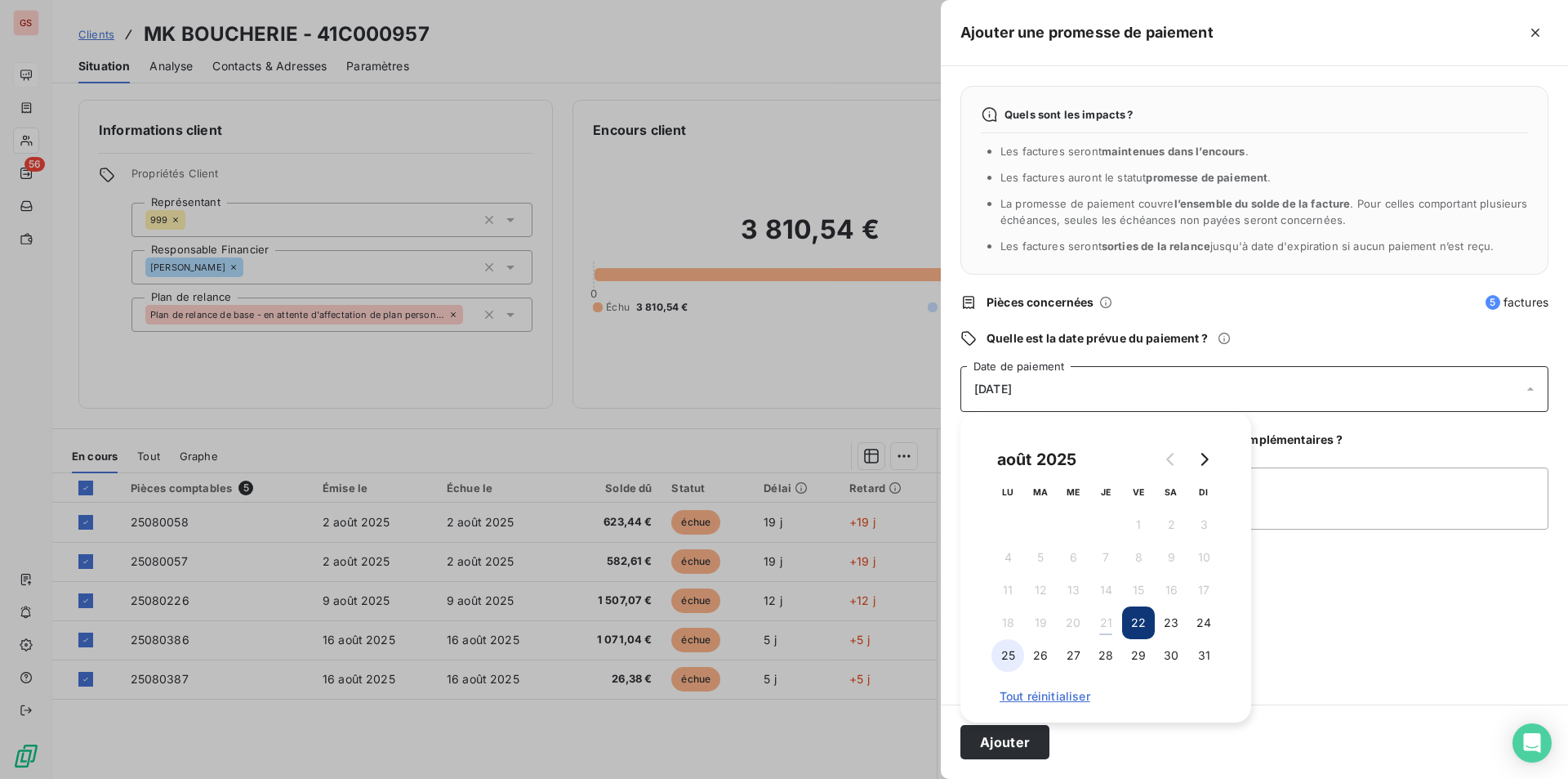
click at [1006, 655] on button "25" at bounding box center [1008, 655] width 32 height 32
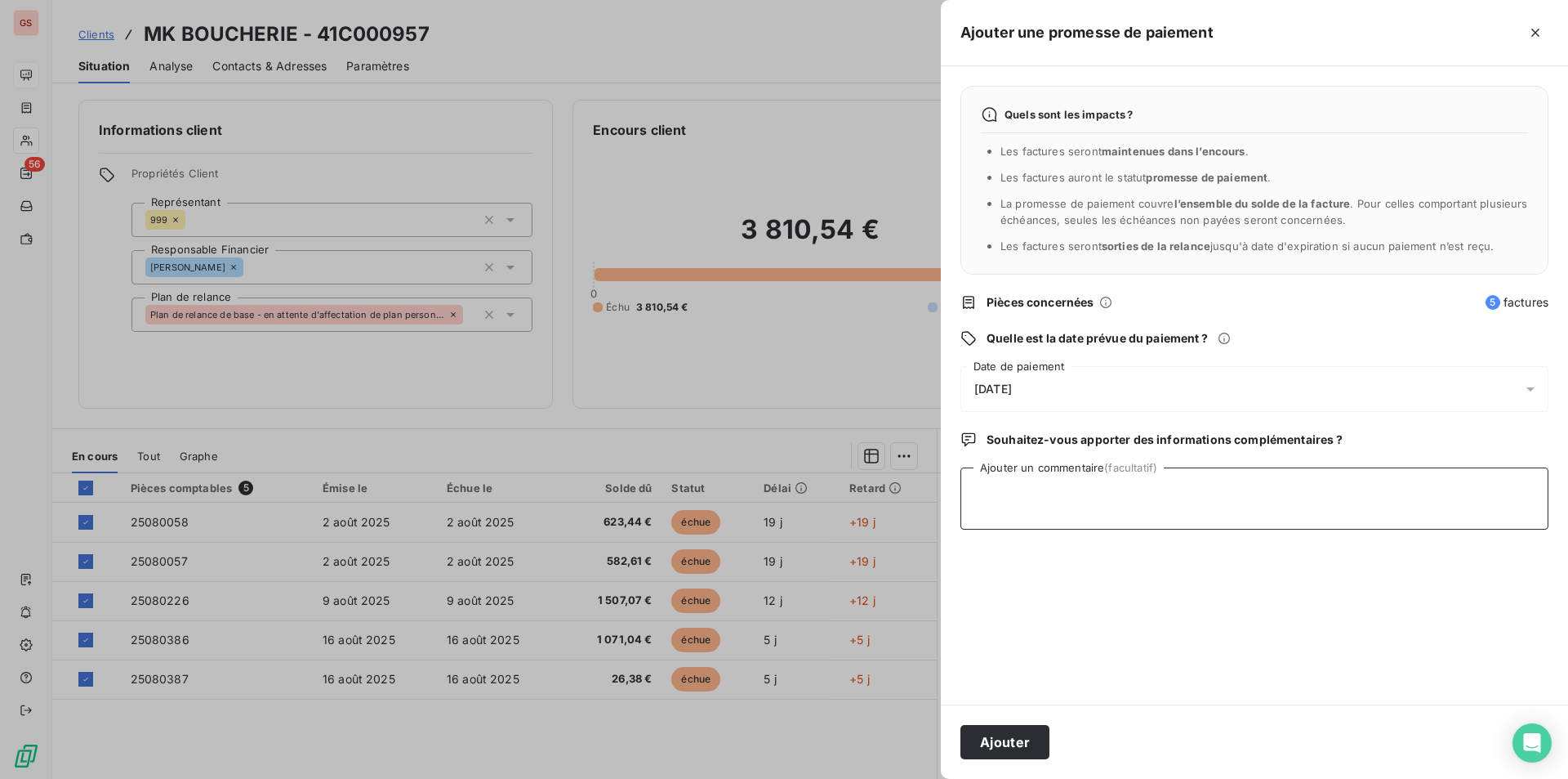
click at [1426, 517] on textarea "Ajouter un commentaire (facultatif)" at bounding box center [1255, 498] width 588 height 62
type textarea "VIRT"
click at [986, 741] on button "Ajouter" at bounding box center [1005, 741] width 89 height 34
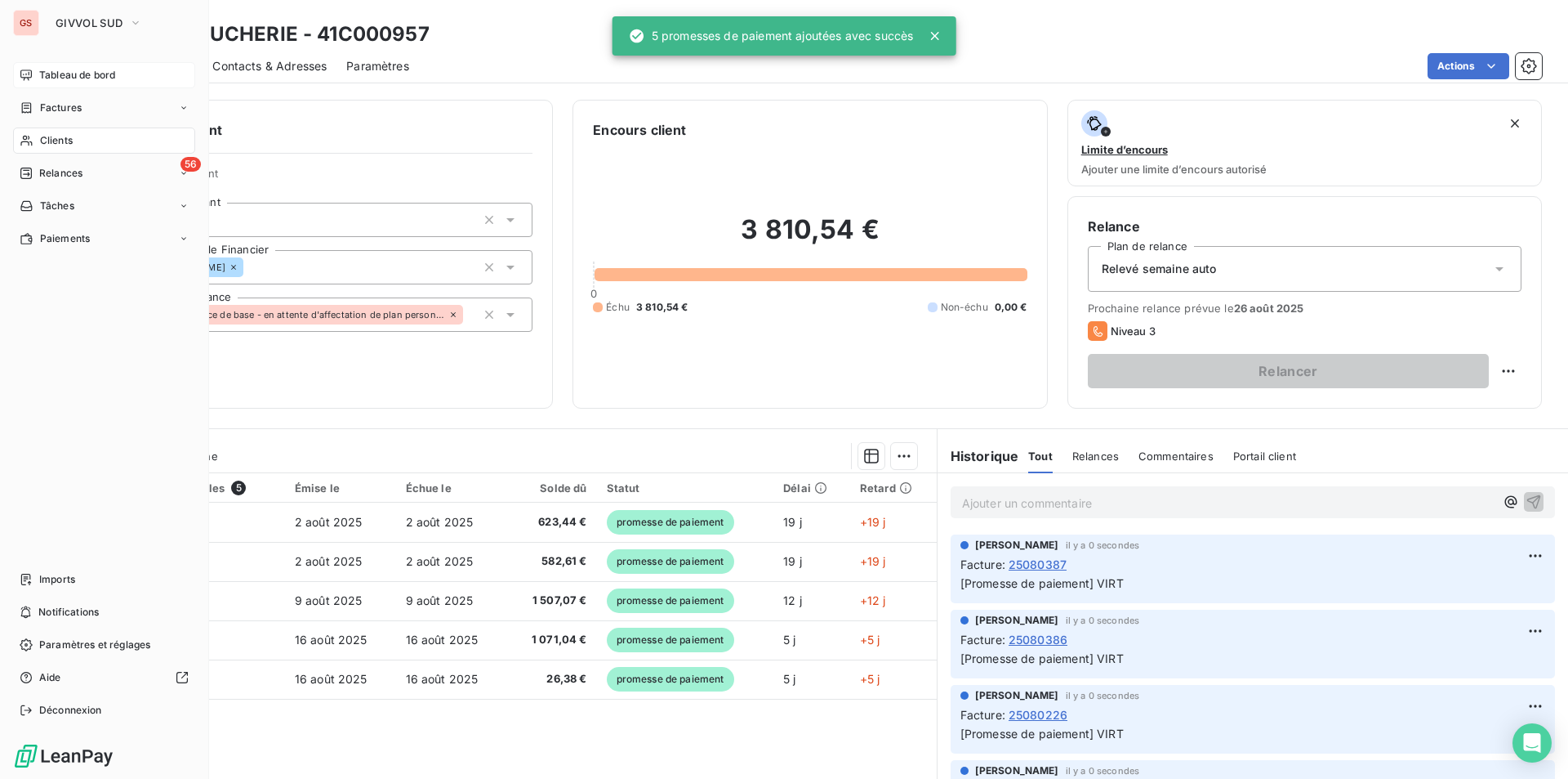
click at [60, 76] on span "Tableau de bord" at bounding box center [77, 76] width 76 height 15
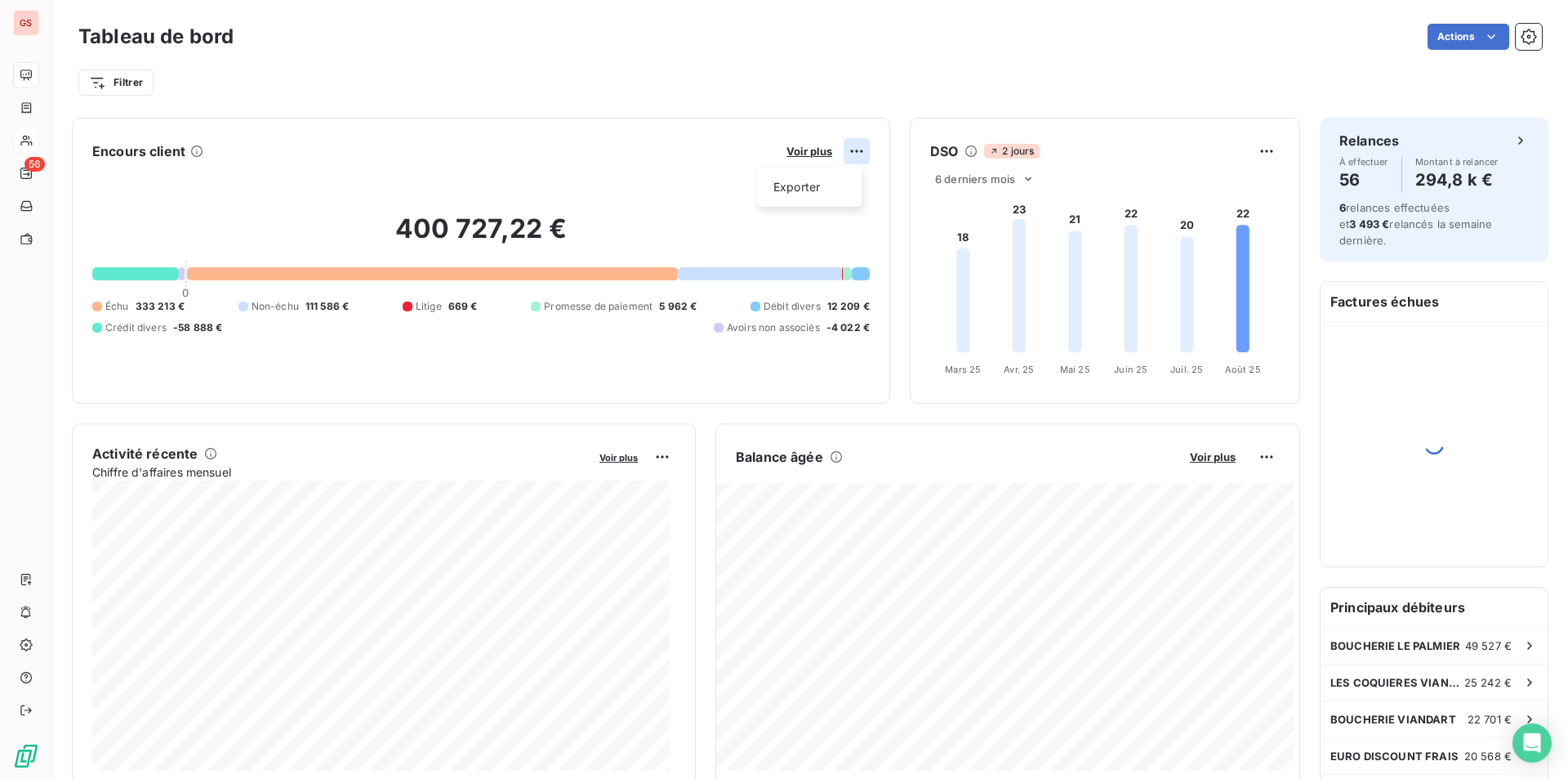
click at [845, 151] on html "GS 56 Tableau de bord Actions Filtrer Encours client Voir plus Exporter 400 727…" at bounding box center [784, 389] width 1568 height 779
click at [819, 148] on html "GS 56 Tableau de bord Actions Filtrer Encours client Voir plus Exporter 400 727…" at bounding box center [784, 389] width 1568 height 779
click at [816, 148] on span "Voir plus" at bounding box center [809, 151] width 46 height 13
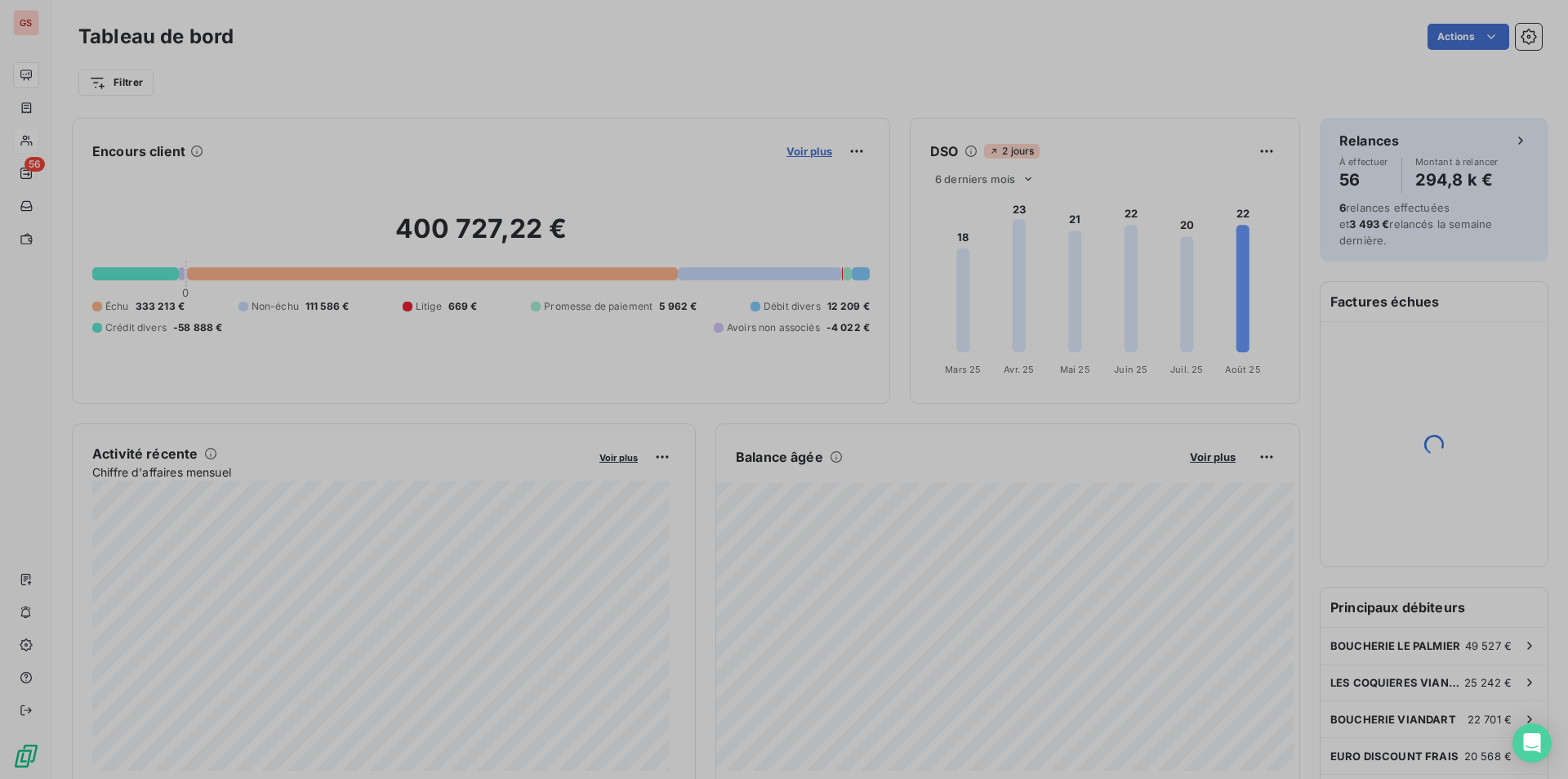
scroll to position [534, 615]
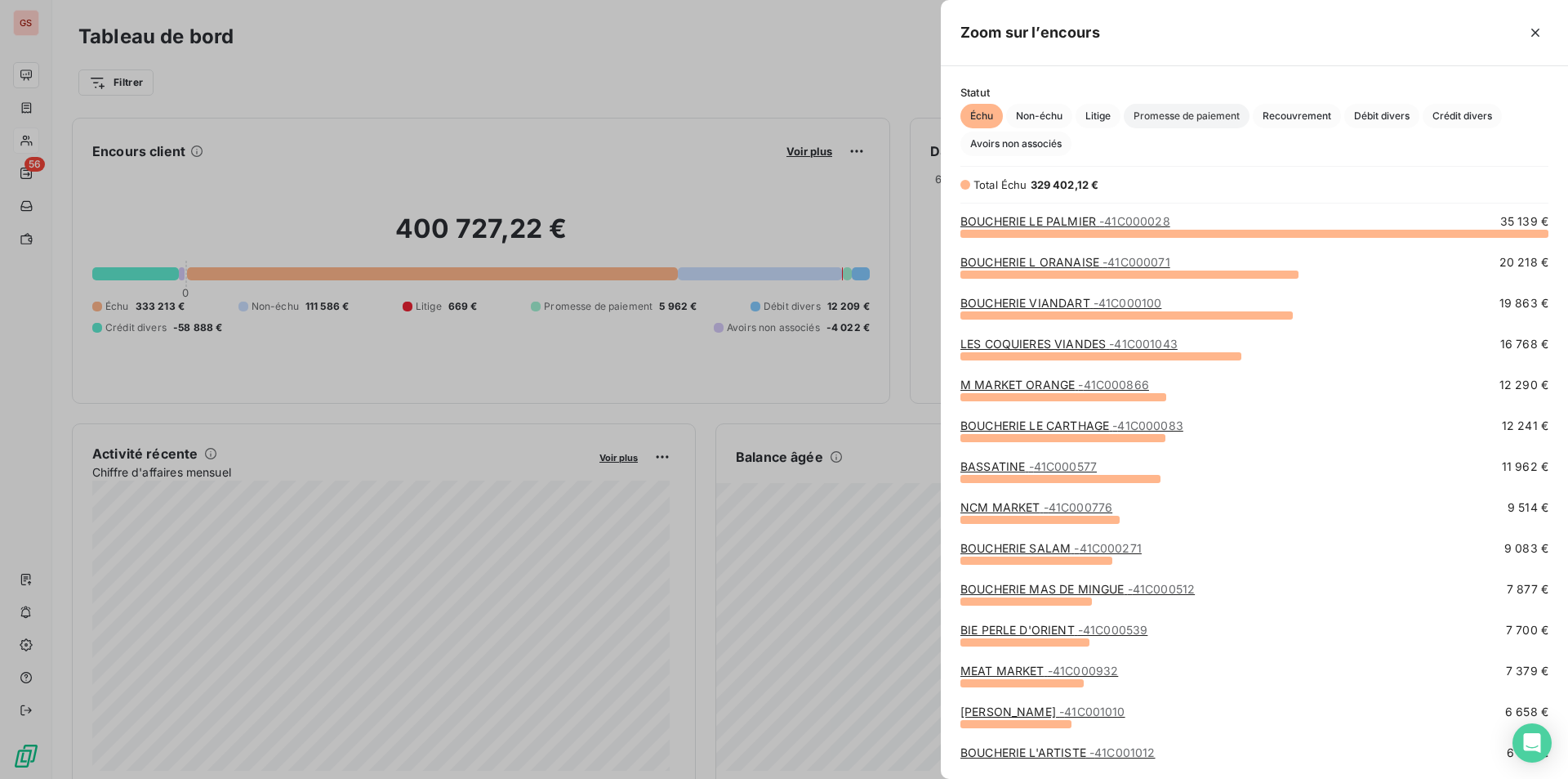
click at [1170, 119] on span "Promesse de paiement" at bounding box center [1186, 116] width 125 height 25
